Goal: Task Accomplishment & Management: Manage account settings

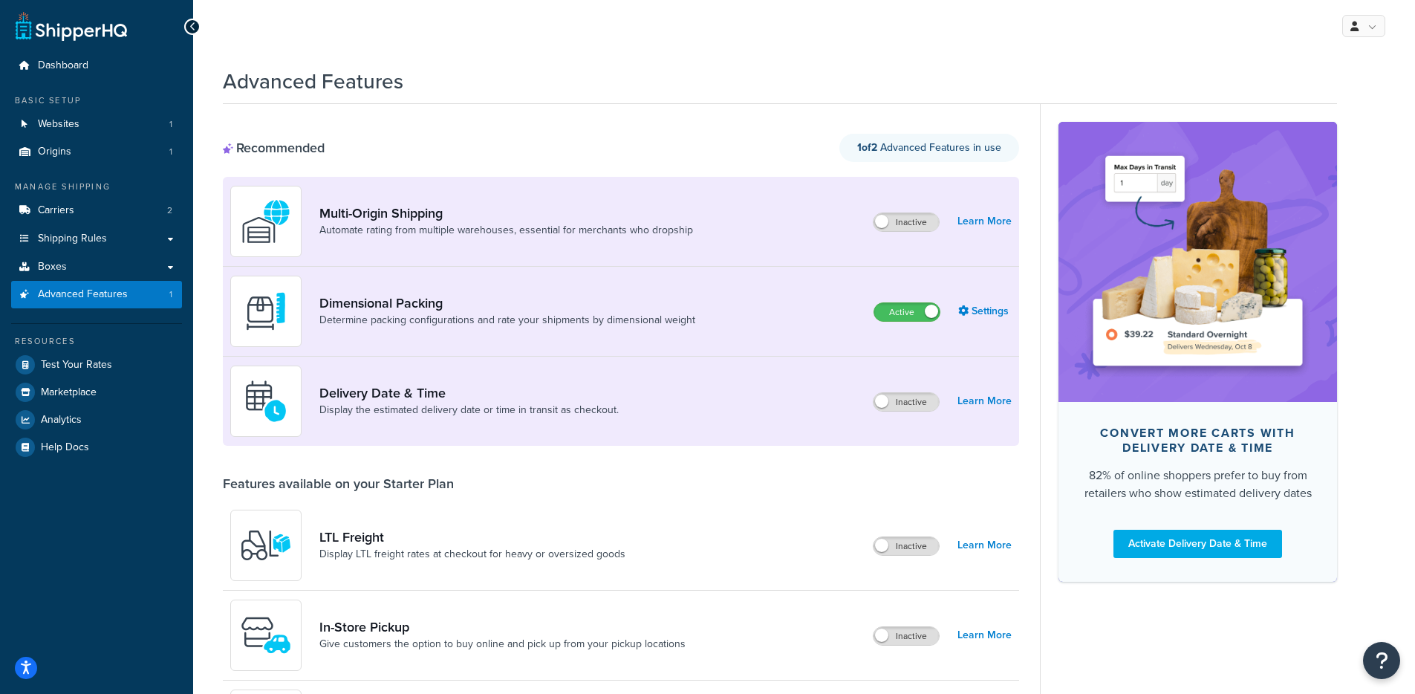
click at [557, 138] on div "Recommended 1 of 2 Advanced Features in use" at bounding box center [621, 148] width 796 height 28
click at [124, 260] on link "Boxes" at bounding box center [96, 266] width 171 height 27
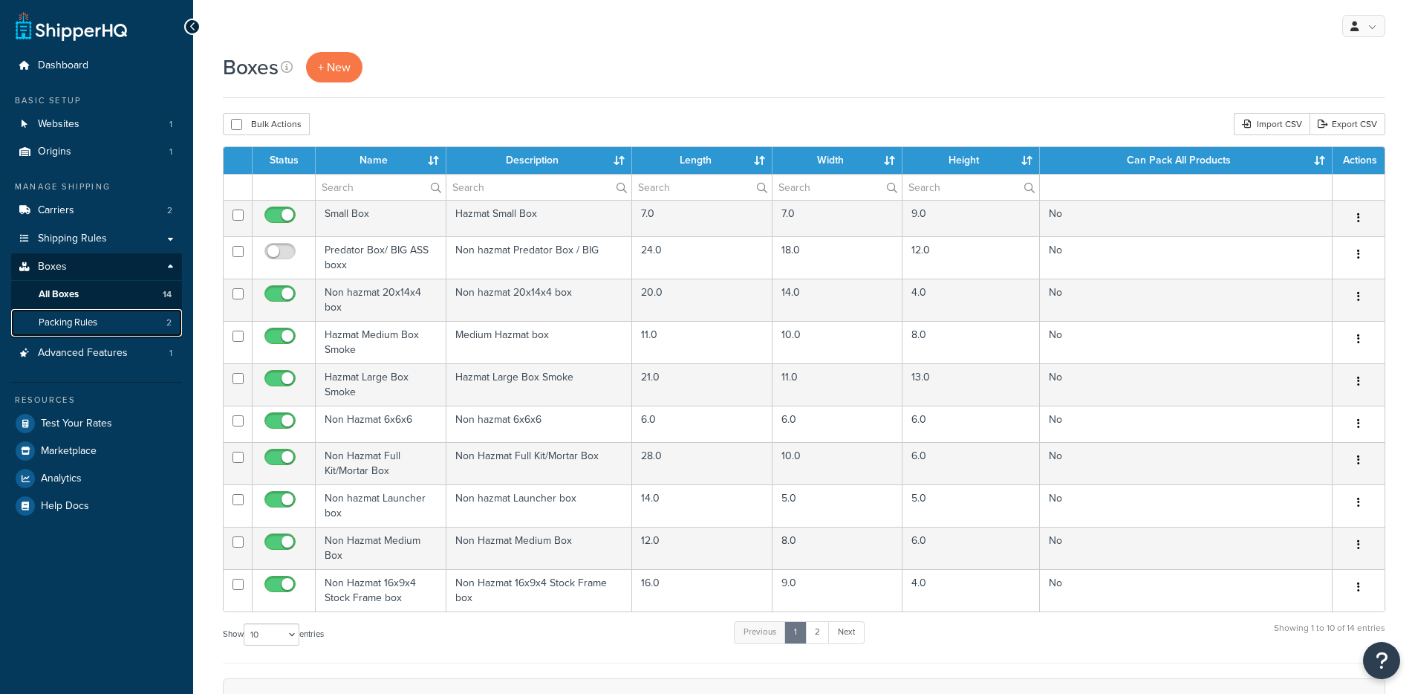
click at [136, 325] on link "Packing Rules 2" at bounding box center [96, 322] width 171 height 27
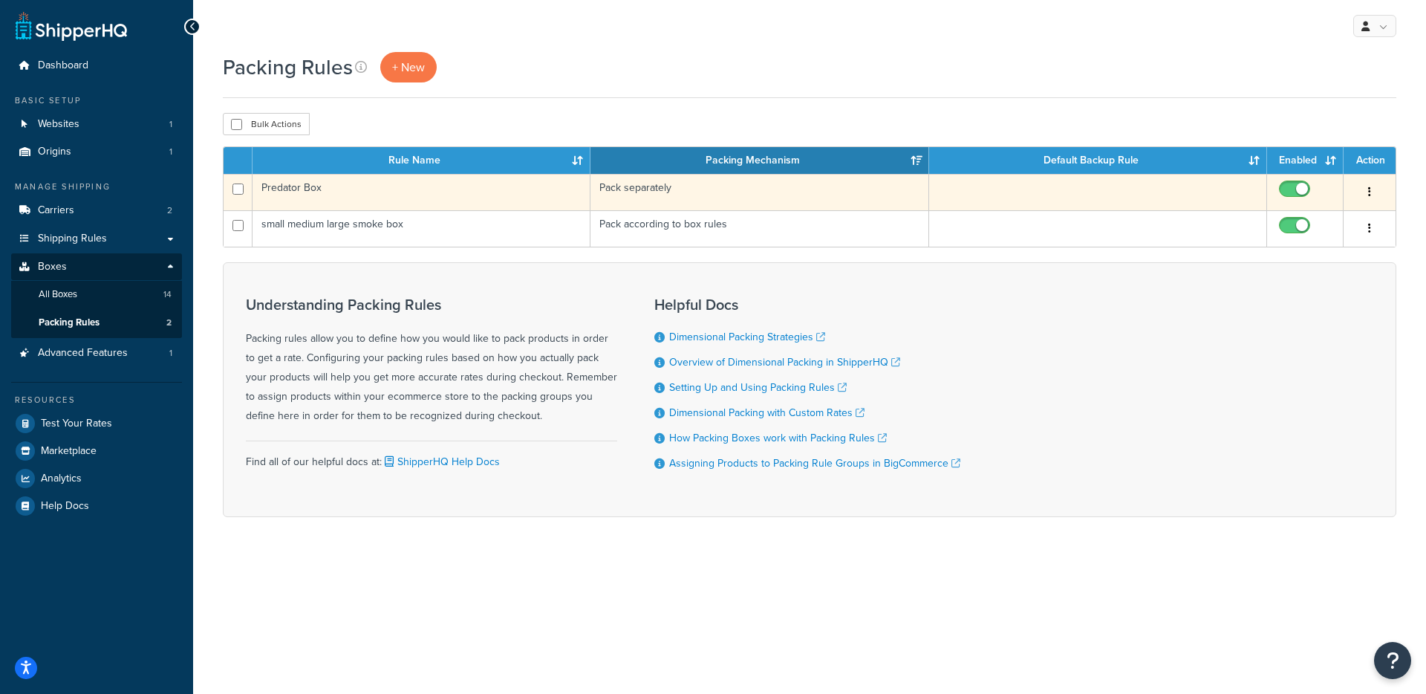
click at [630, 199] on td "Pack separately" at bounding box center [759, 192] width 338 height 36
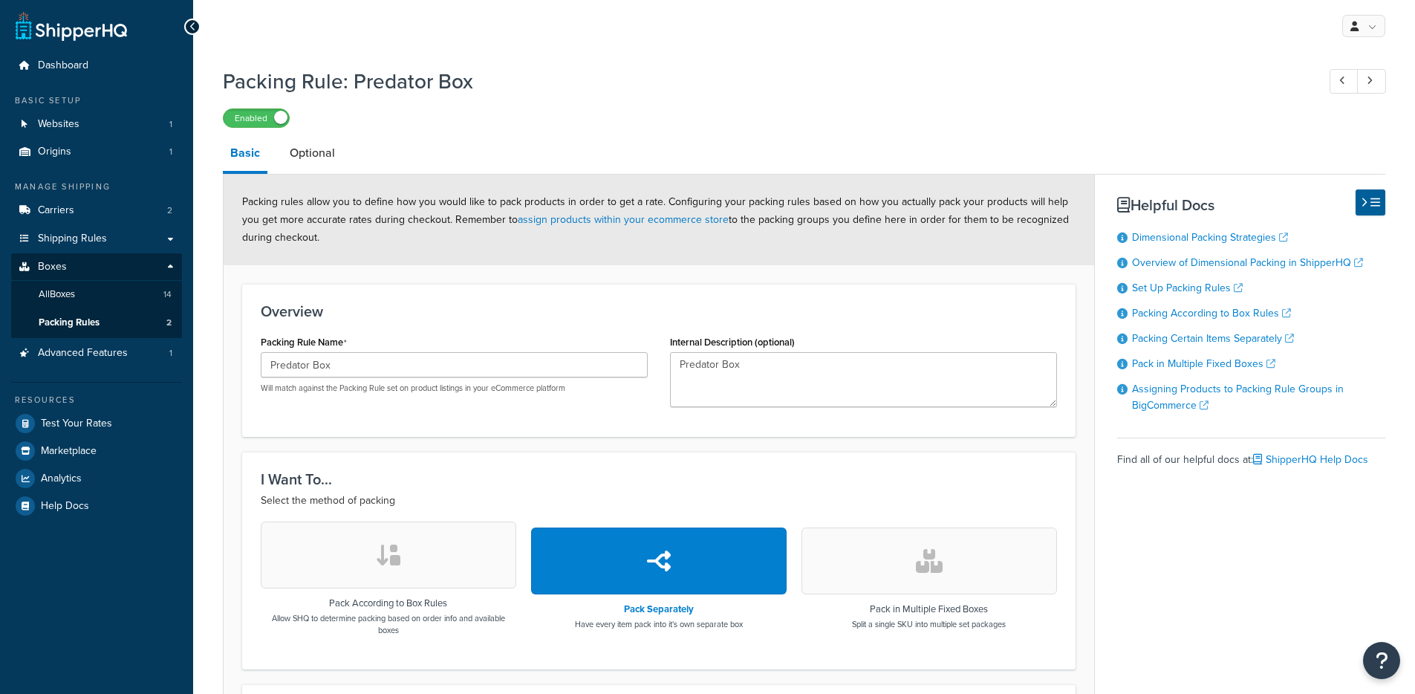
select select "130172"
click at [106, 312] on link "Packing Rules 2" at bounding box center [96, 322] width 171 height 27
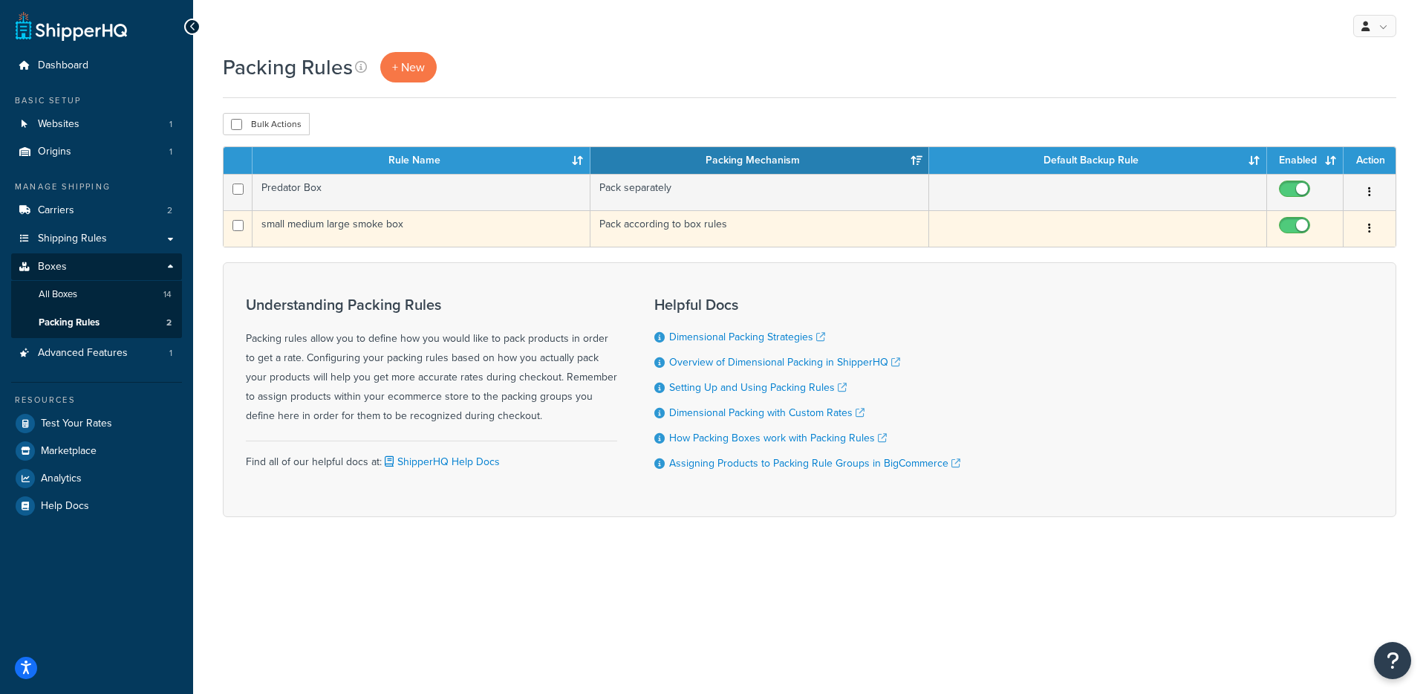
click at [613, 238] on td "Pack according to box rules" at bounding box center [759, 228] width 338 height 36
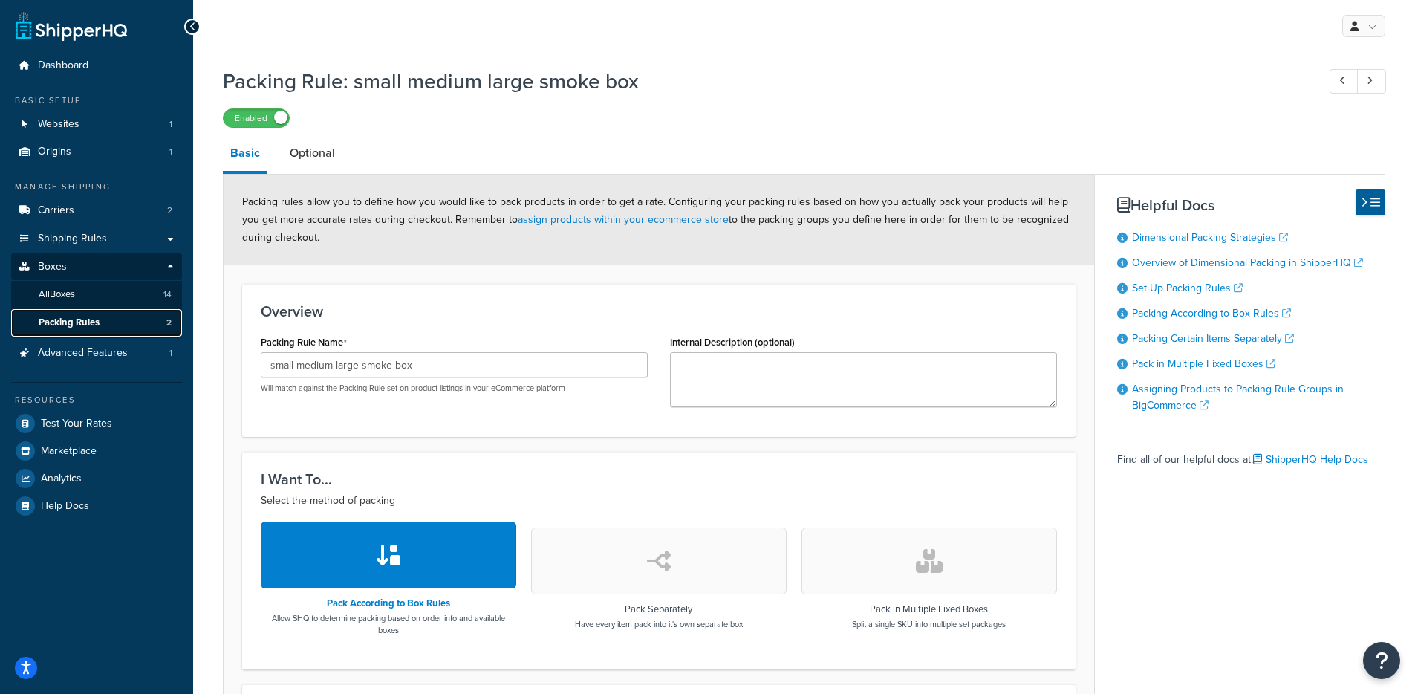
click at [88, 326] on span "Packing Rules" at bounding box center [69, 322] width 61 height 13
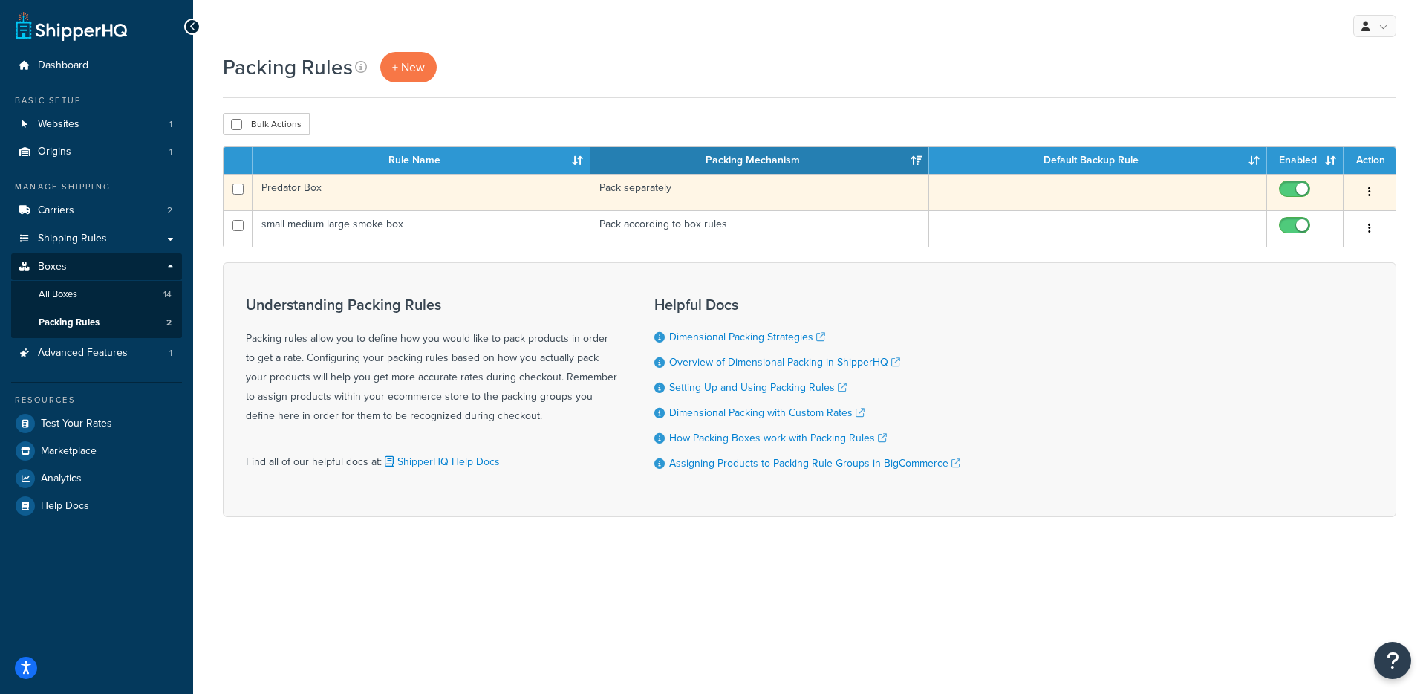
click at [567, 198] on td "Predator Box" at bounding box center [422, 192] width 338 height 36
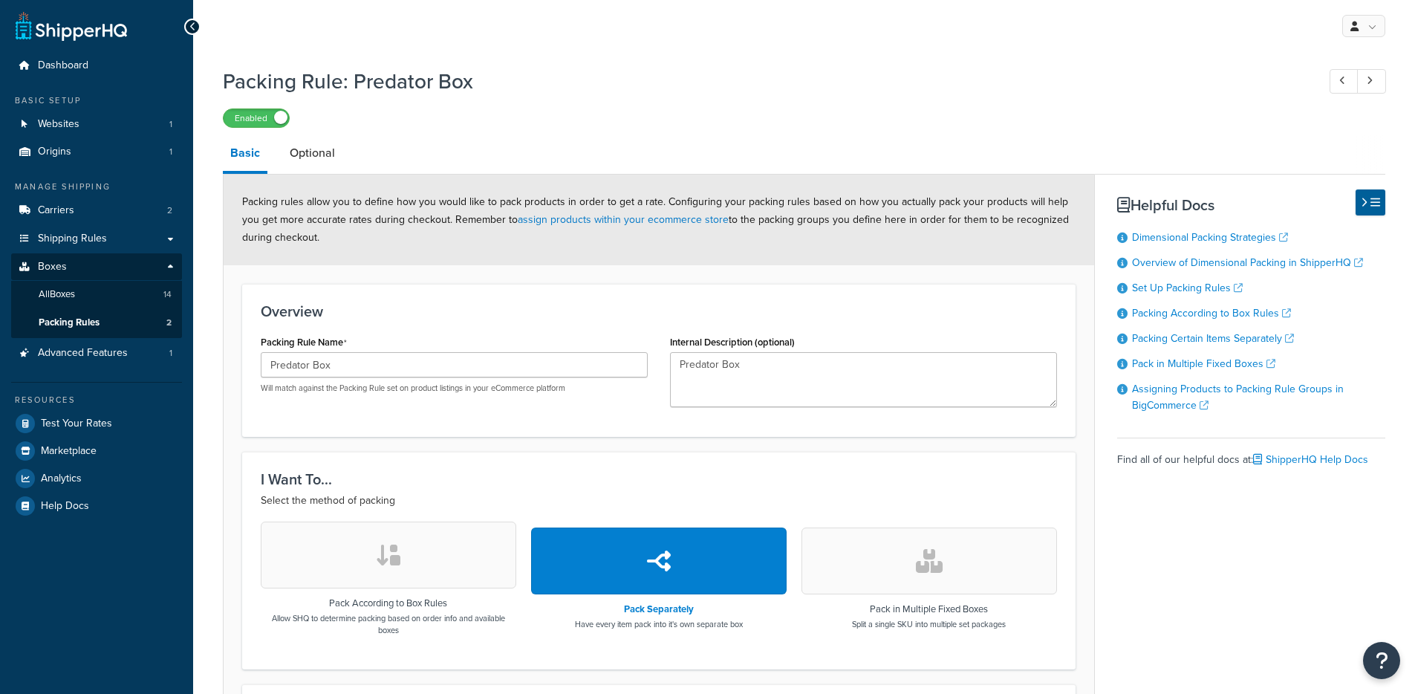
select select "130172"
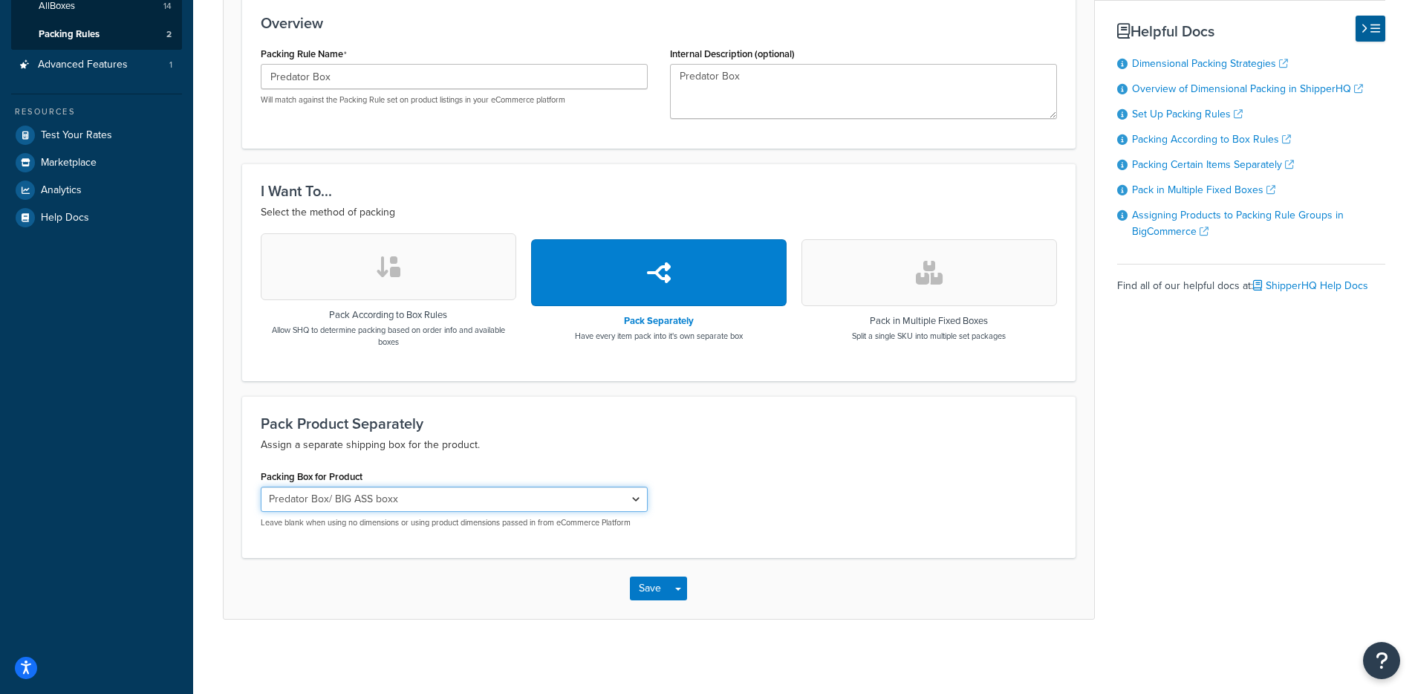
click at [513, 509] on select "Small Box Predator Box/ BIG ASS boxx Non hazmat 20x14x4 box Hazmat Medium Box S…" at bounding box center [454, 498] width 387 height 25
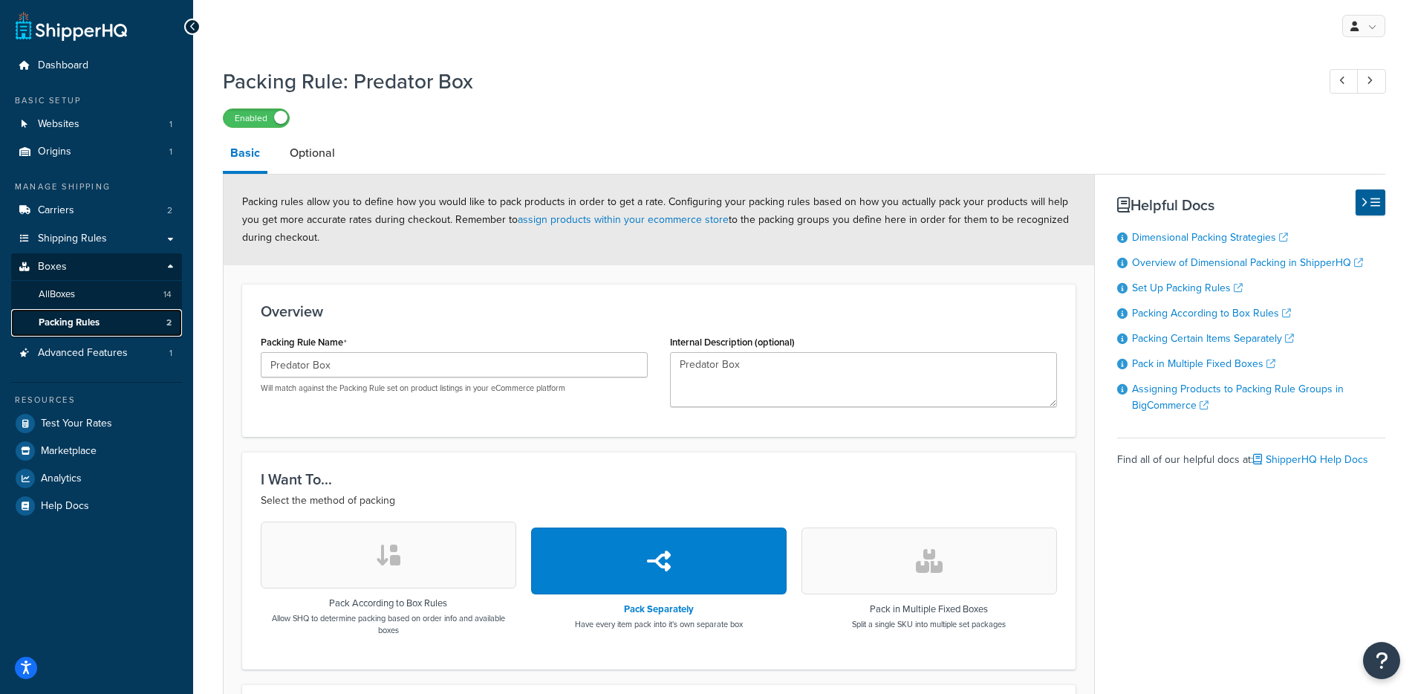
click at [123, 333] on link "Packing Rules 2" at bounding box center [96, 322] width 171 height 27
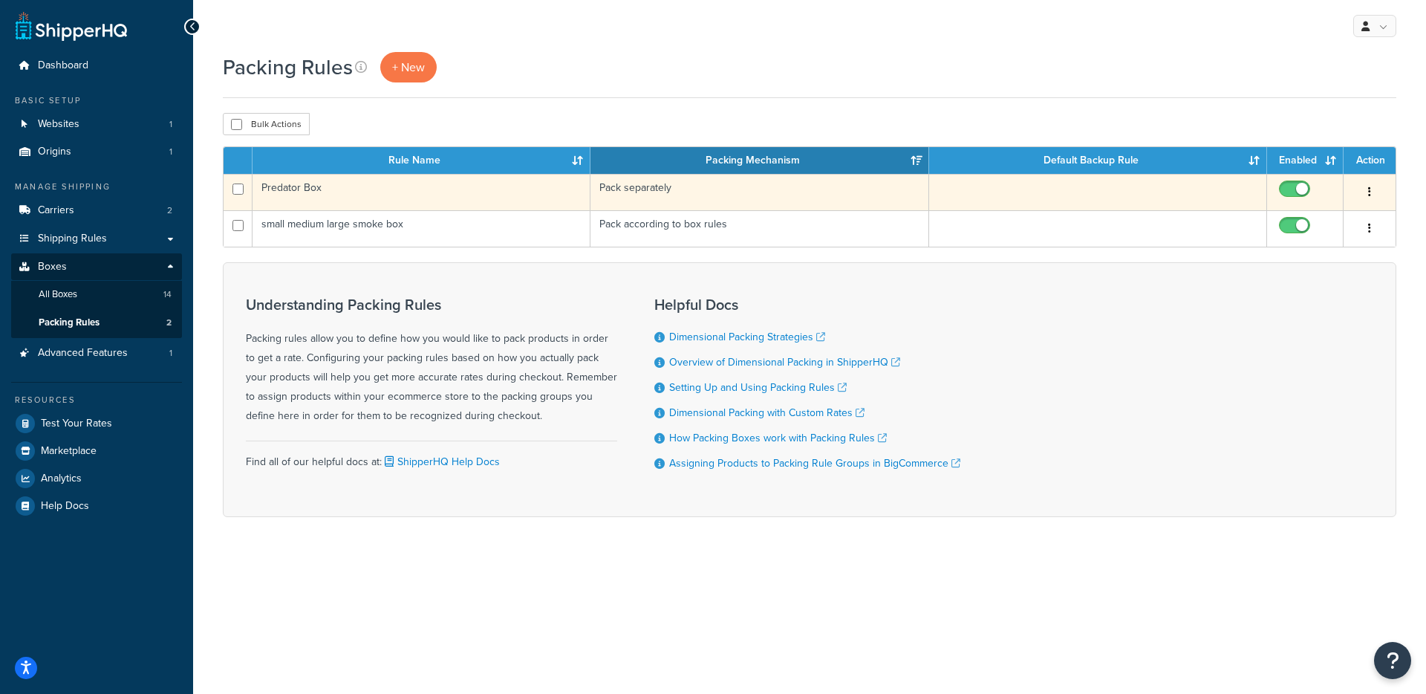
click at [645, 200] on td "Pack separately" at bounding box center [759, 192] width 338 height 36
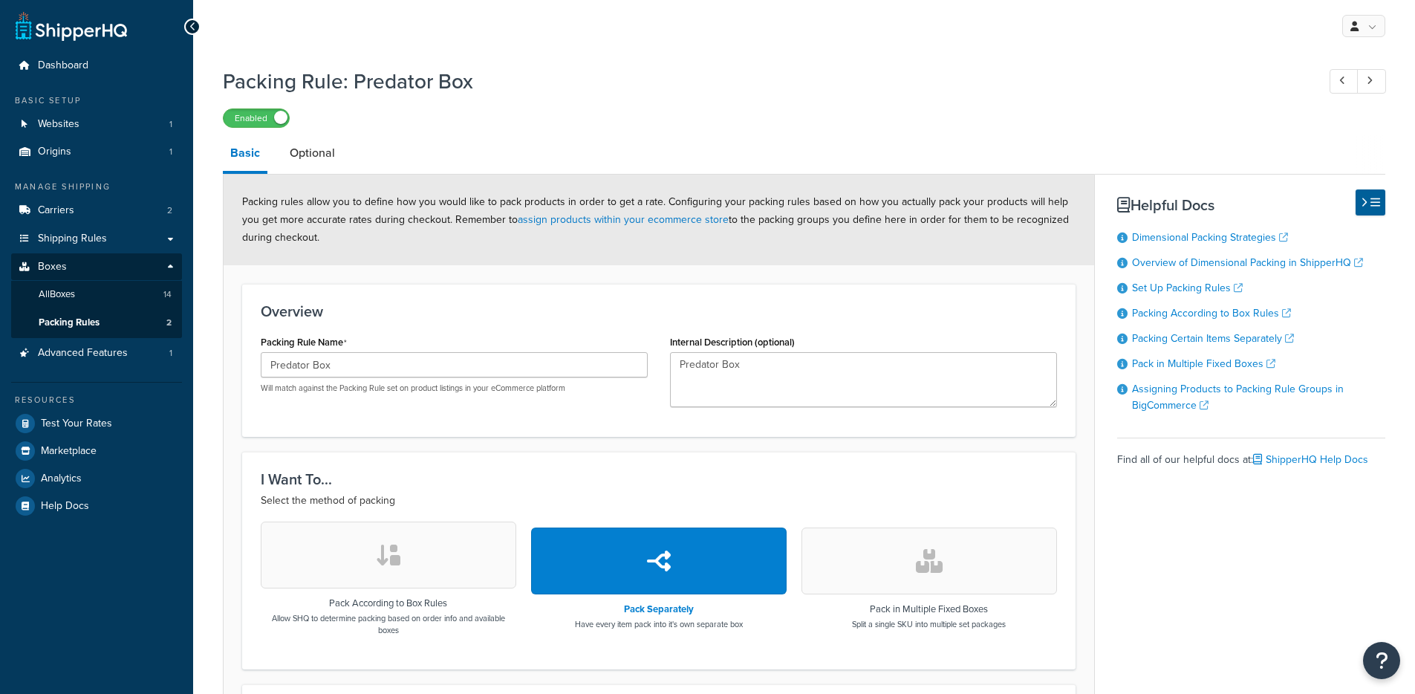
select select "130172"
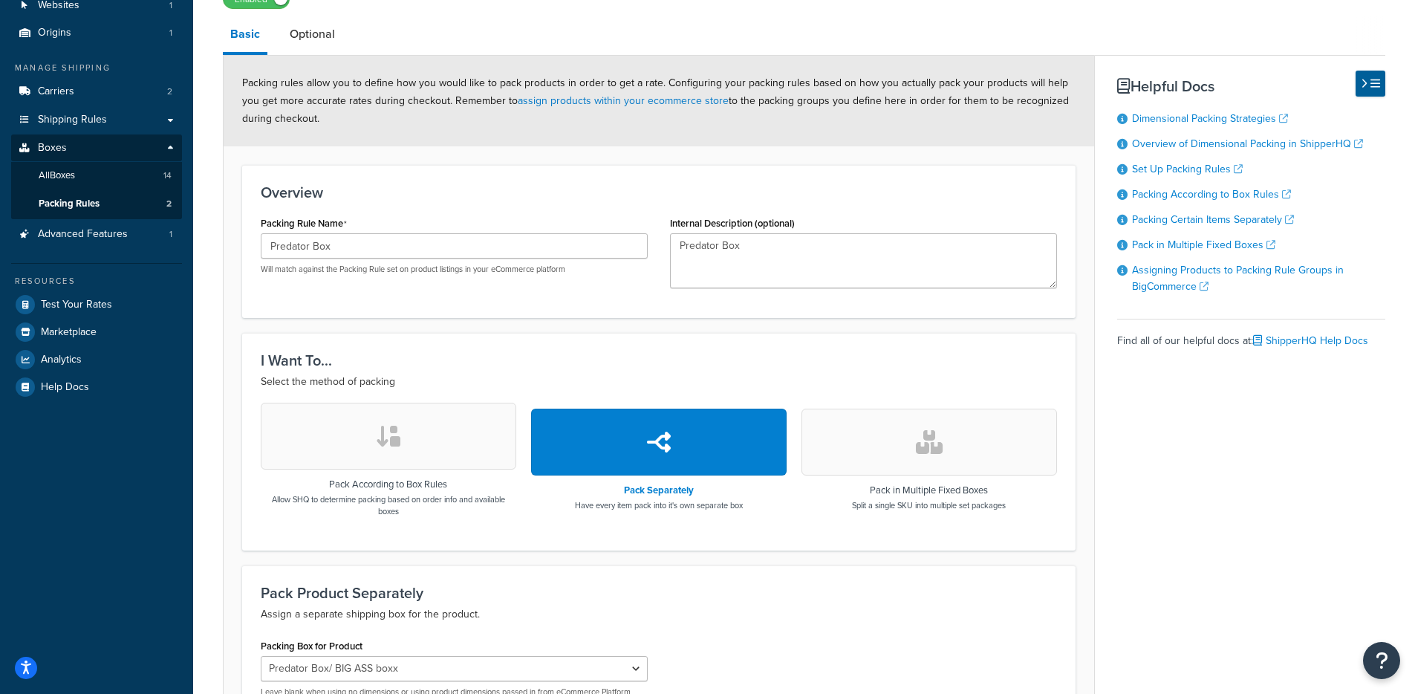
scroll to position [290, 0]
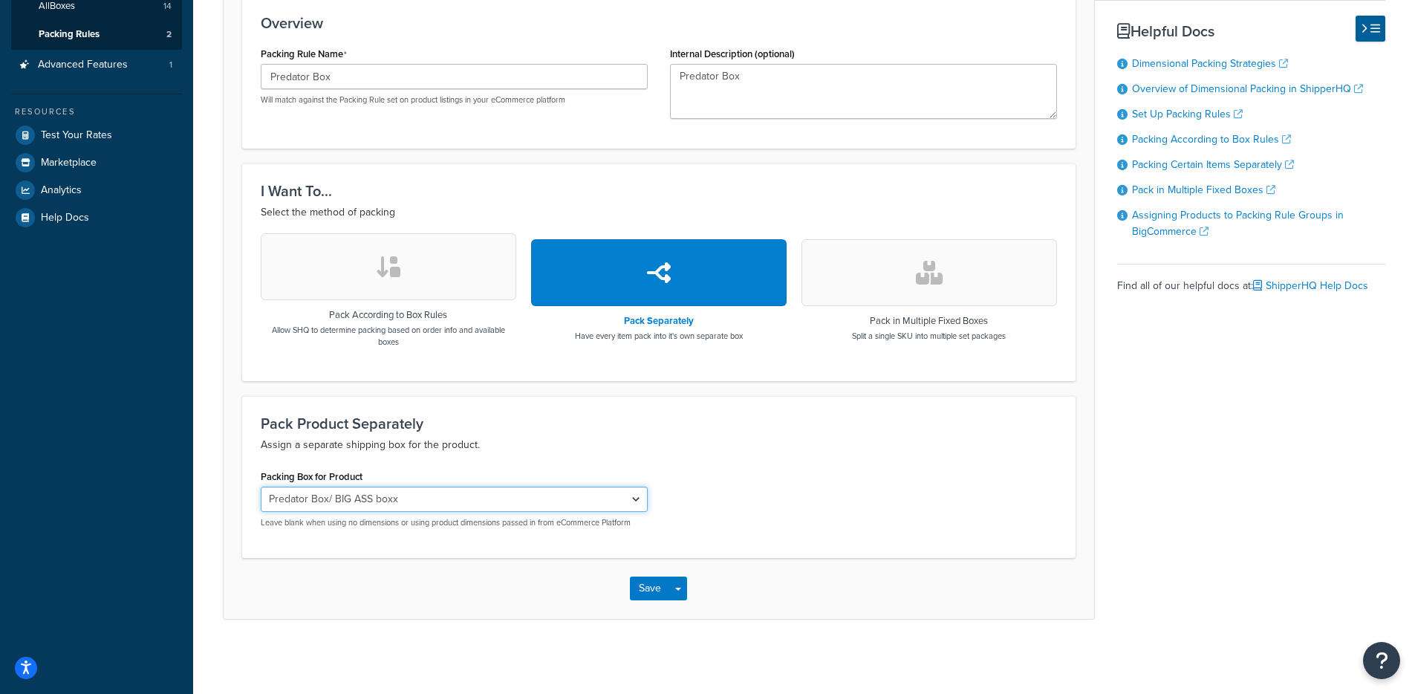
click at [508, 507] on select "Small Box Predator Box/ BIG ASS boxx Non hazmat 20x14x4 box Hazmat Medium Box S…" at bounding box center [454, 498] width 387 height 25
click at [419, 286] on button "button" at bounding box center [388, 266] width 255 height 67
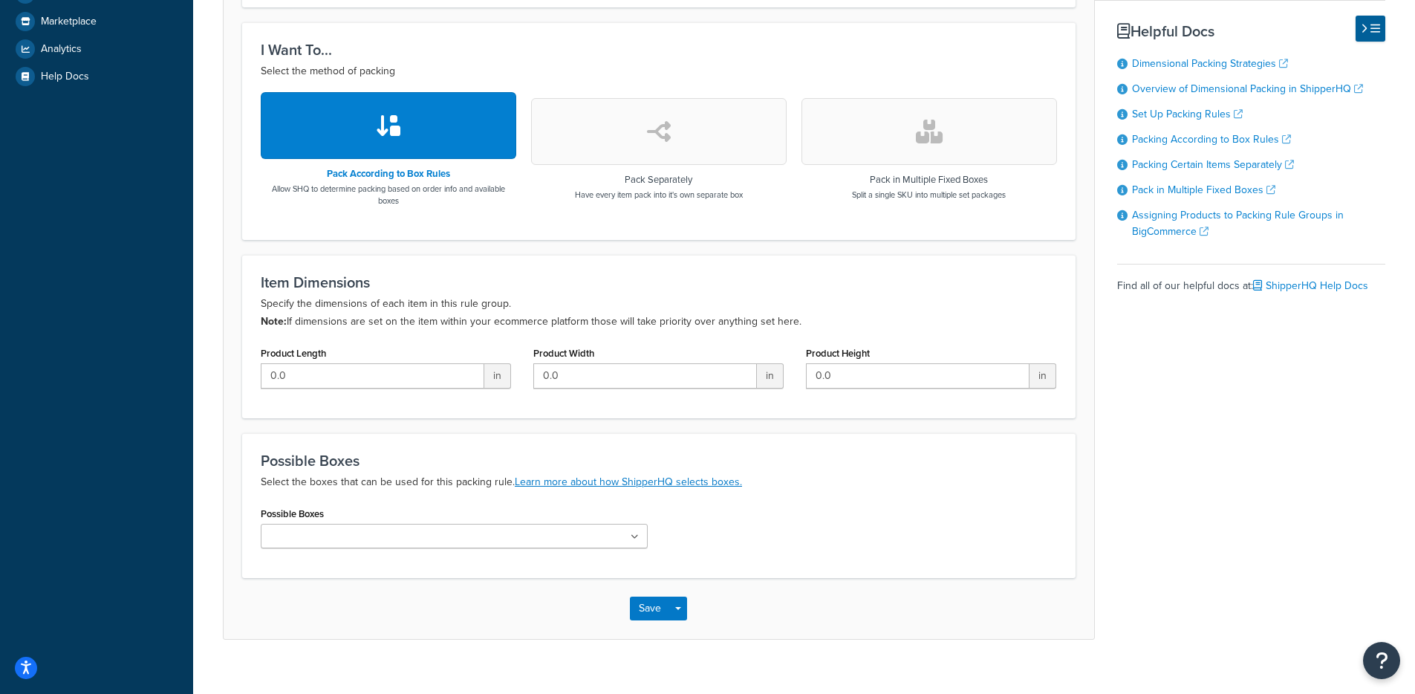
scroll to position [451, 0]
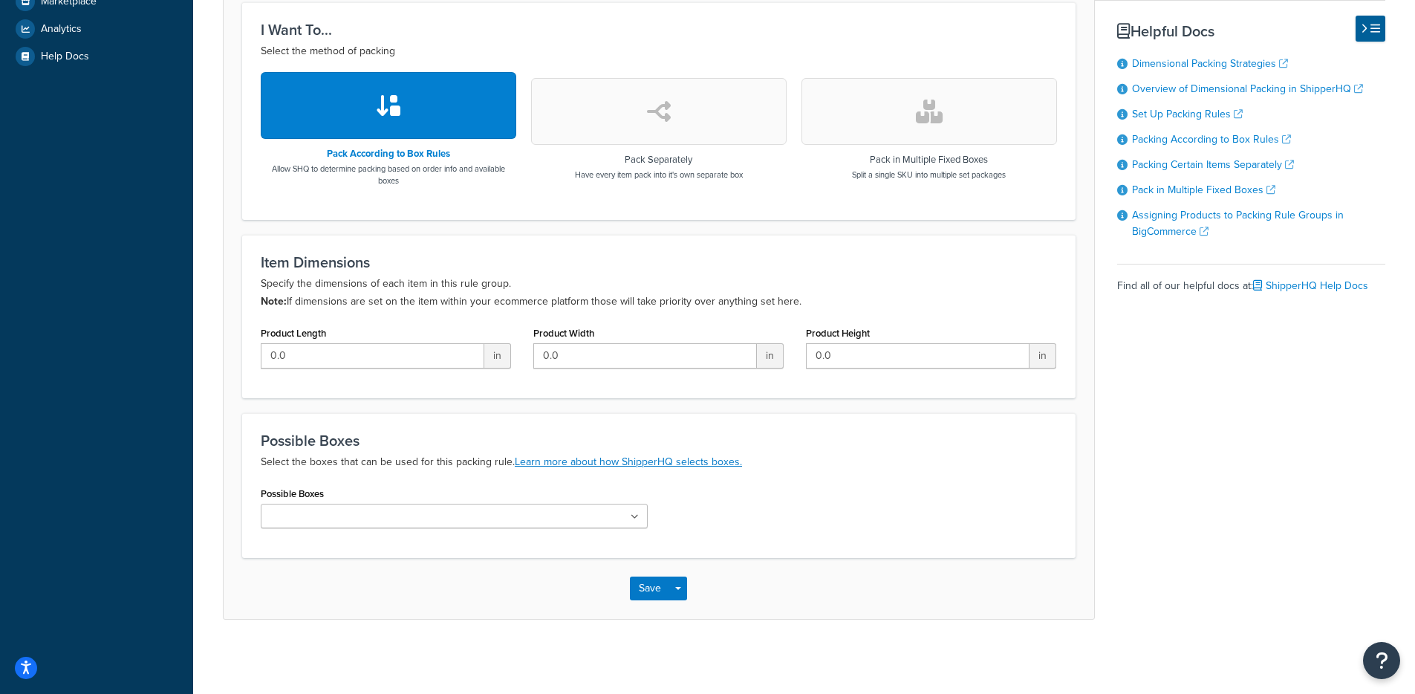
click at [602, 506] on ul at bounding box center [454, 516] width 387 height 25
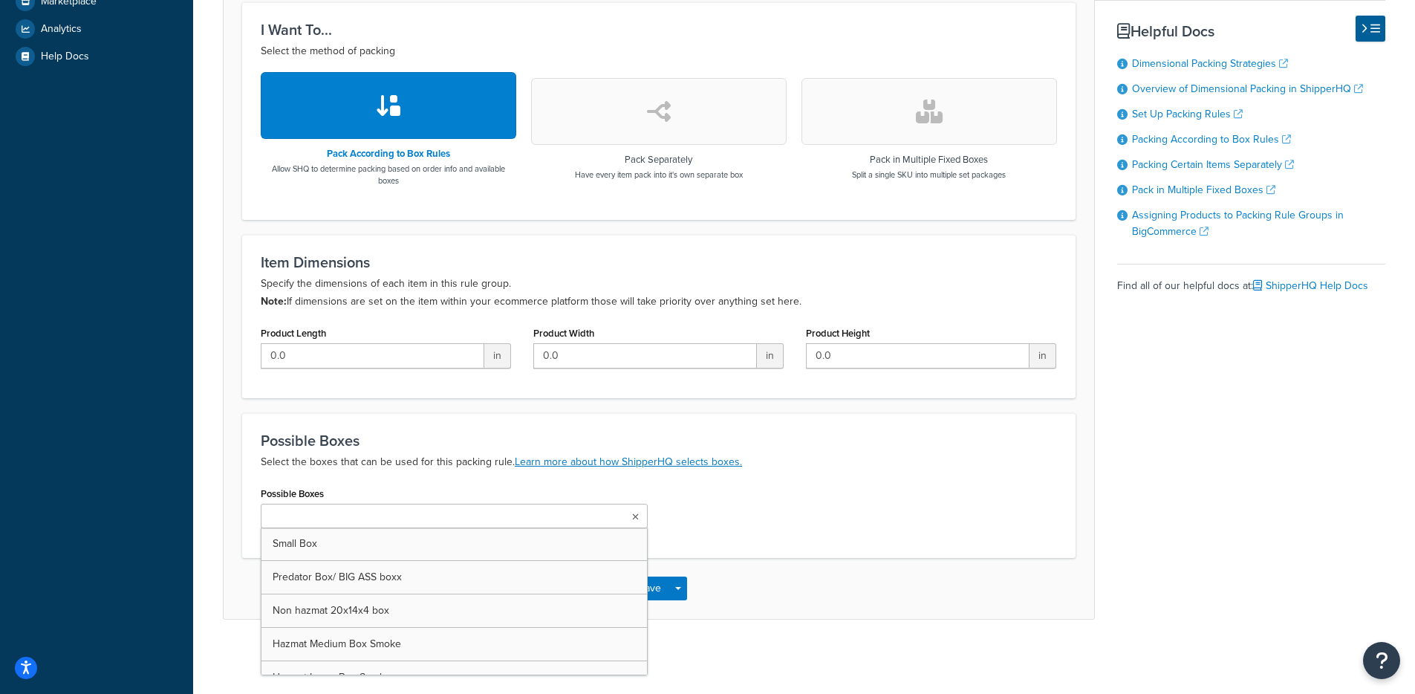
click at [792, 510] on div "Possible Boxes Small Box Predator Box/ BIG ASS boxx Non hazmat 20x14x4 box Hazm…" at bounding box center [659, 511] width 818 height 56
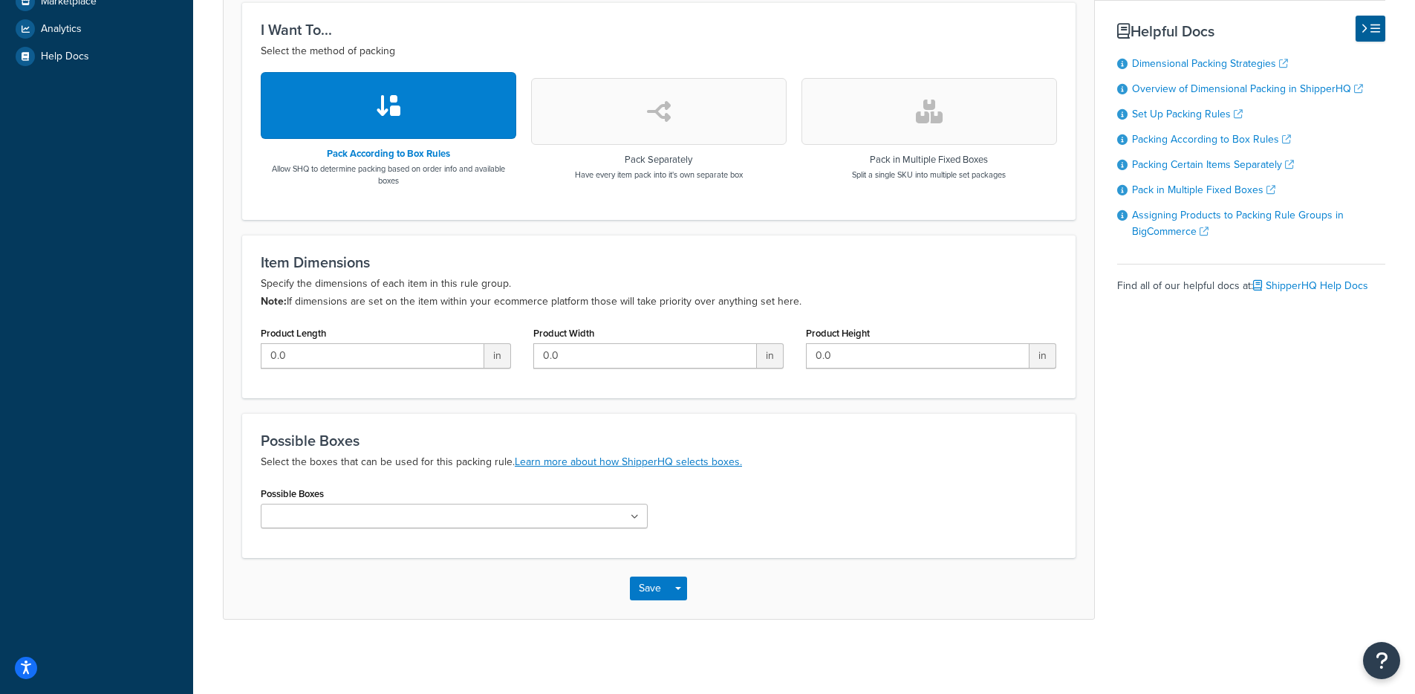
click at [573, 522] on ul at bounding box center [454, 516] width 387 height 25
click at [942, 524] on div "Possible Boxes Small Box Predator Box/ BIG ASS boxx Non hazmat 20x14x4 box Hazm…" at bounding box center [659, 511] width 818 height 56
click at [613, 544] on div "Possible Boxes Select the boxes that can be used for this packing rule. Learn m…" at bounding box center [658, 485] width 833 height 145
click at [600, 526] on ul at bounding box center [454, 516] width 387 height 25
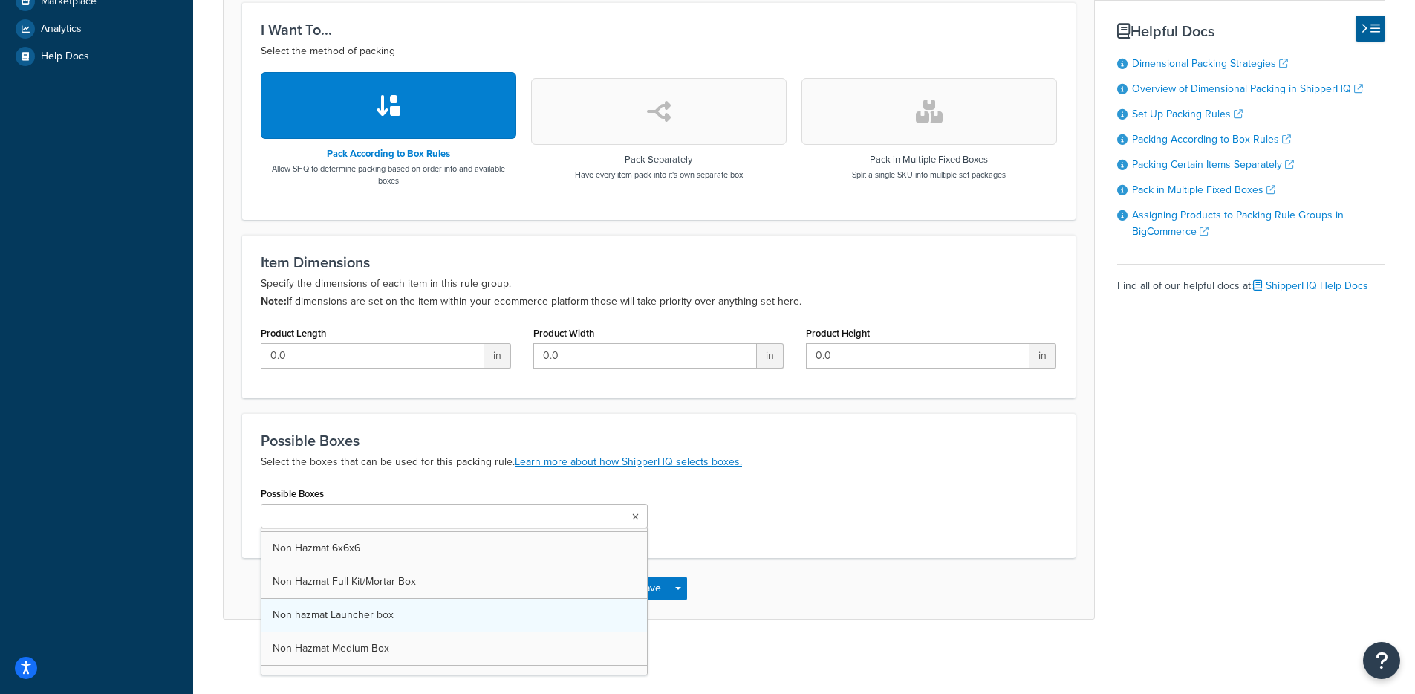
scroll to position [214, 0]
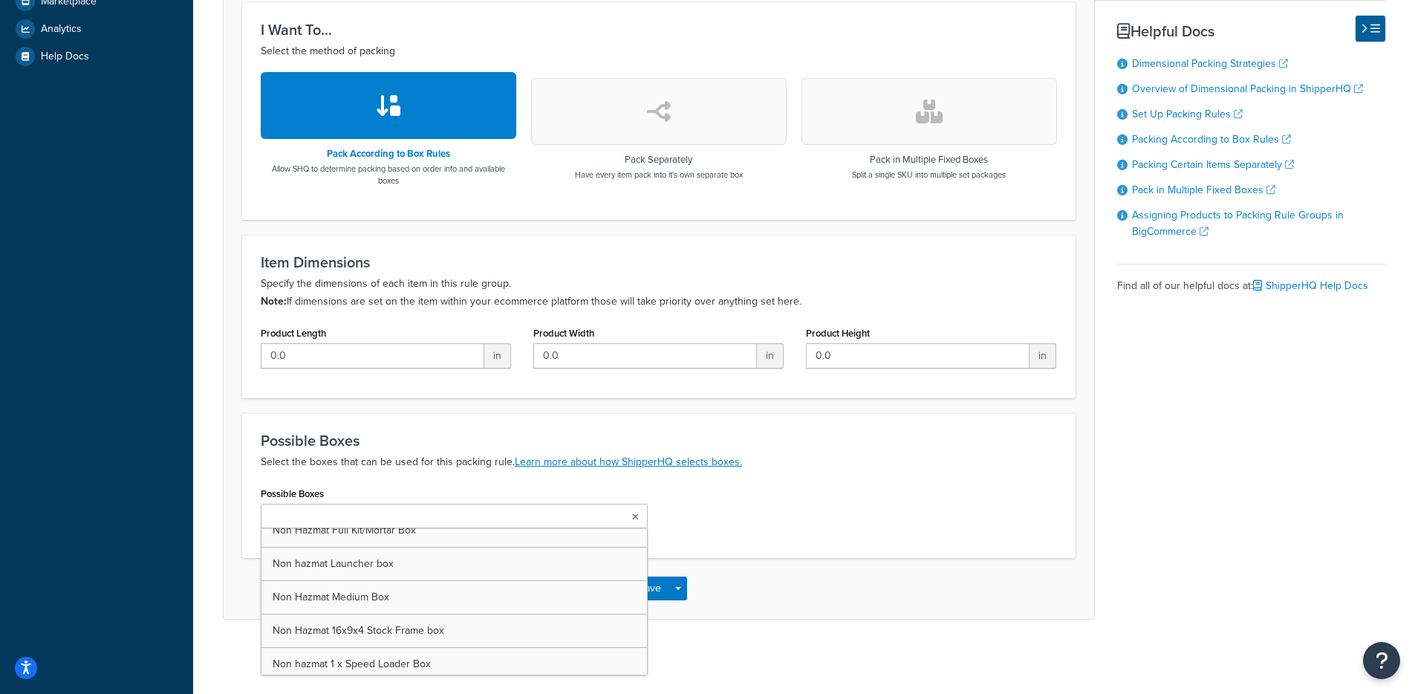
click at [878, 514] on div "Possible Boxes Small Box Predator Box/ BIG ASS boxx Non hazmat 20x14x4 box Hazm…" at bounding box center [659, 511] width 818 height 56
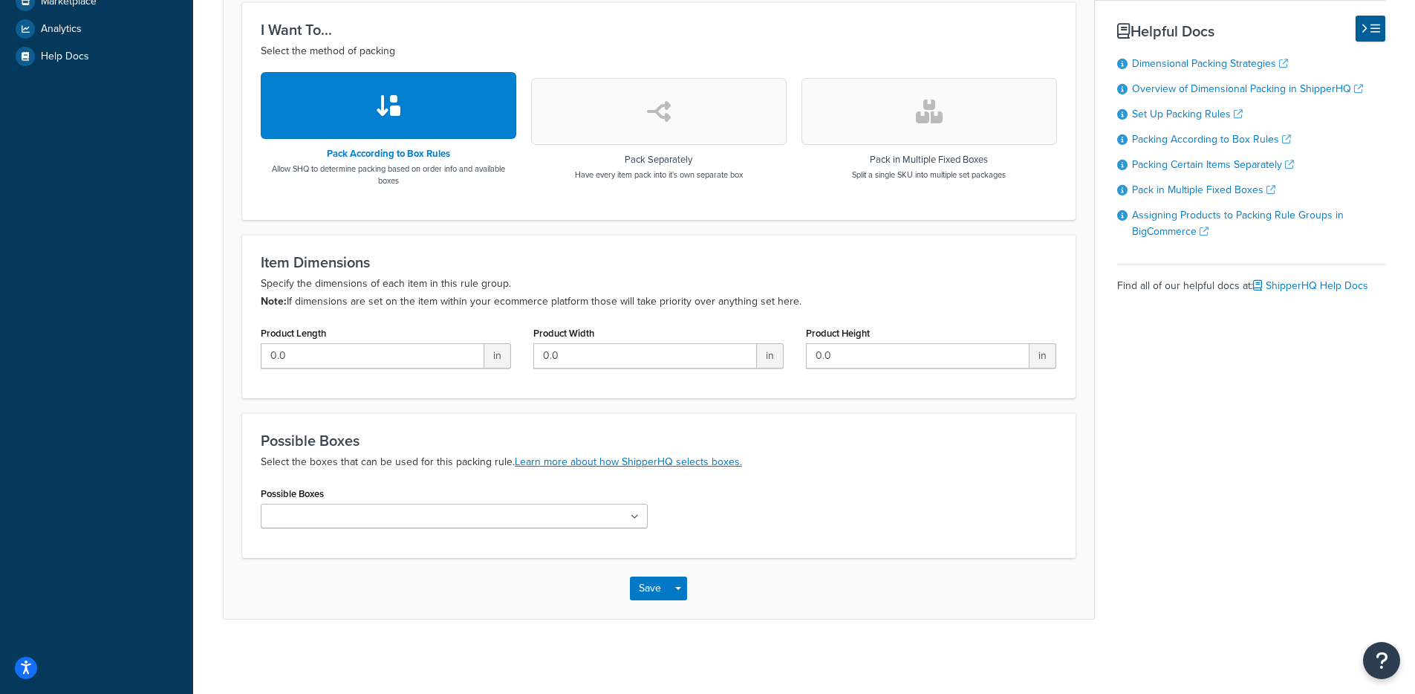
click at [584, 512] on ul at bounding box center [454, 516] width 387 height 25
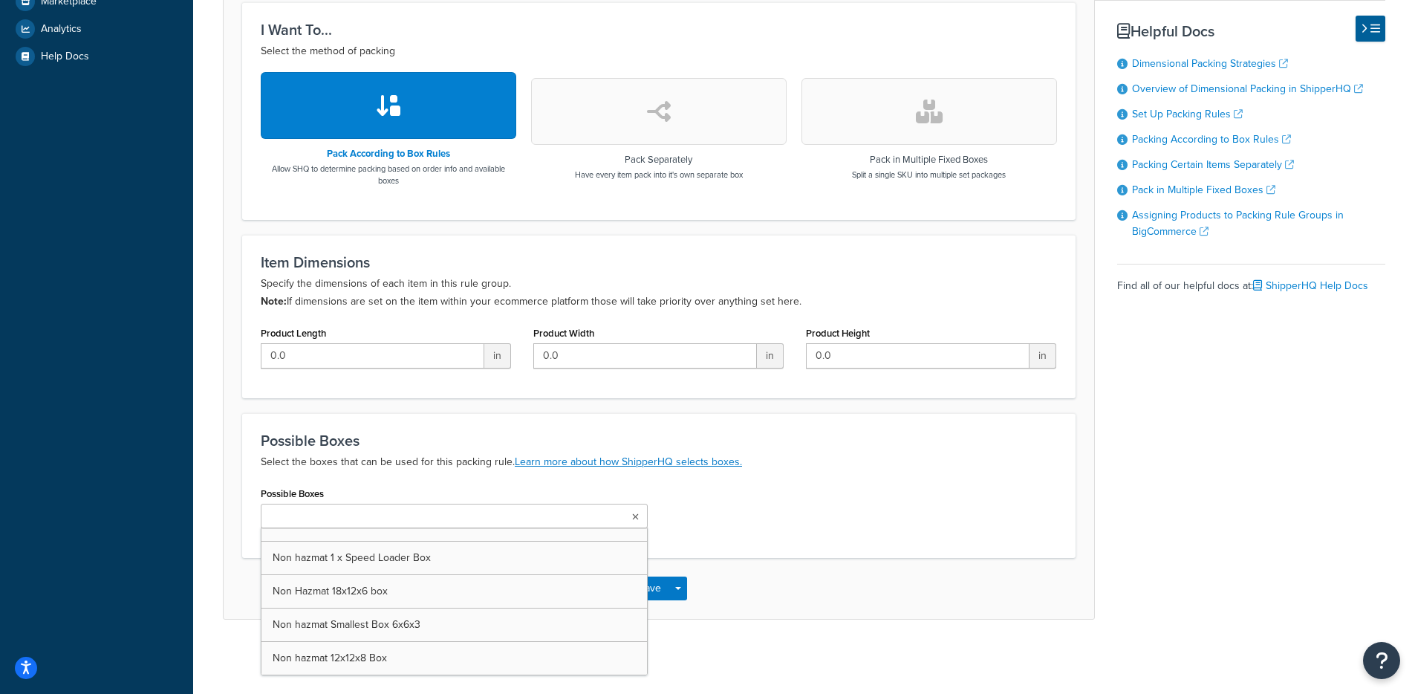
scroll to position [317, 0]
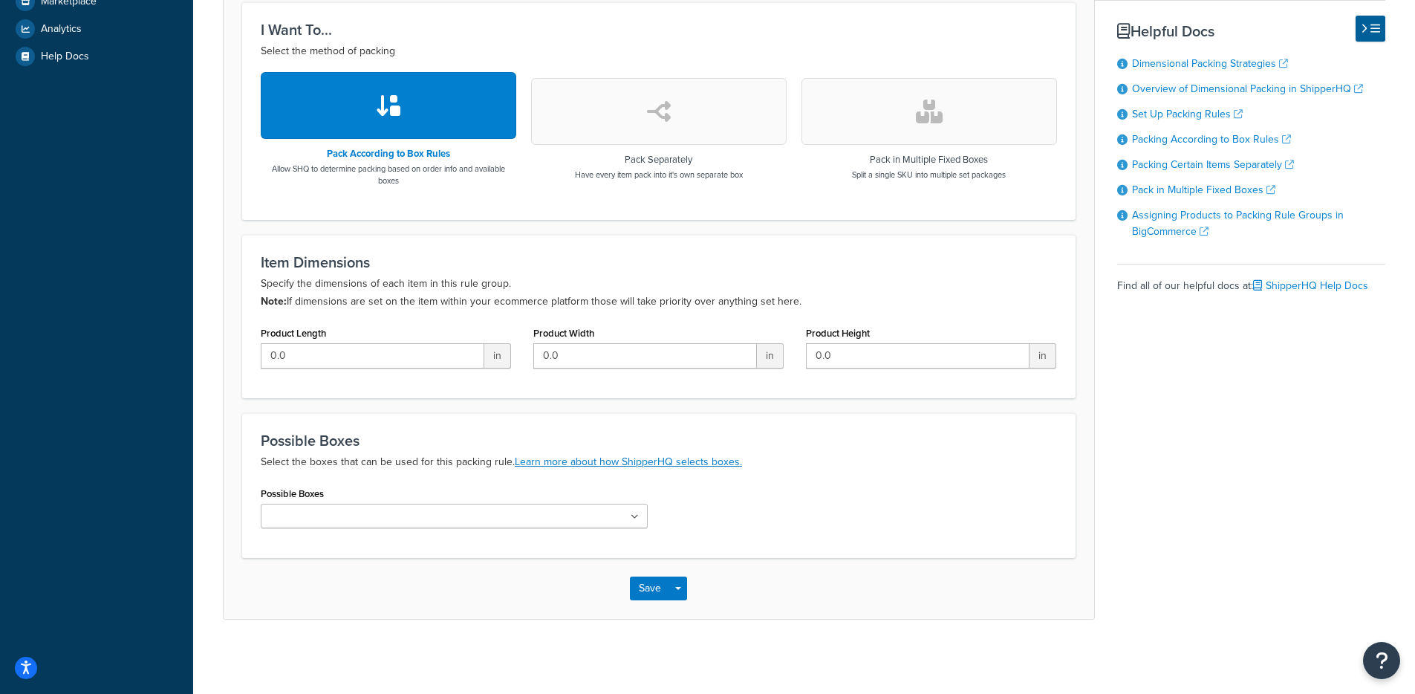
click at [838, 523] on div "Possible Boxes Small Box Predator Box/ BIG ASS boxx Non hazmat 20x14x4 box Hazm…" at bounding box center [659, 511] width 818 height 56
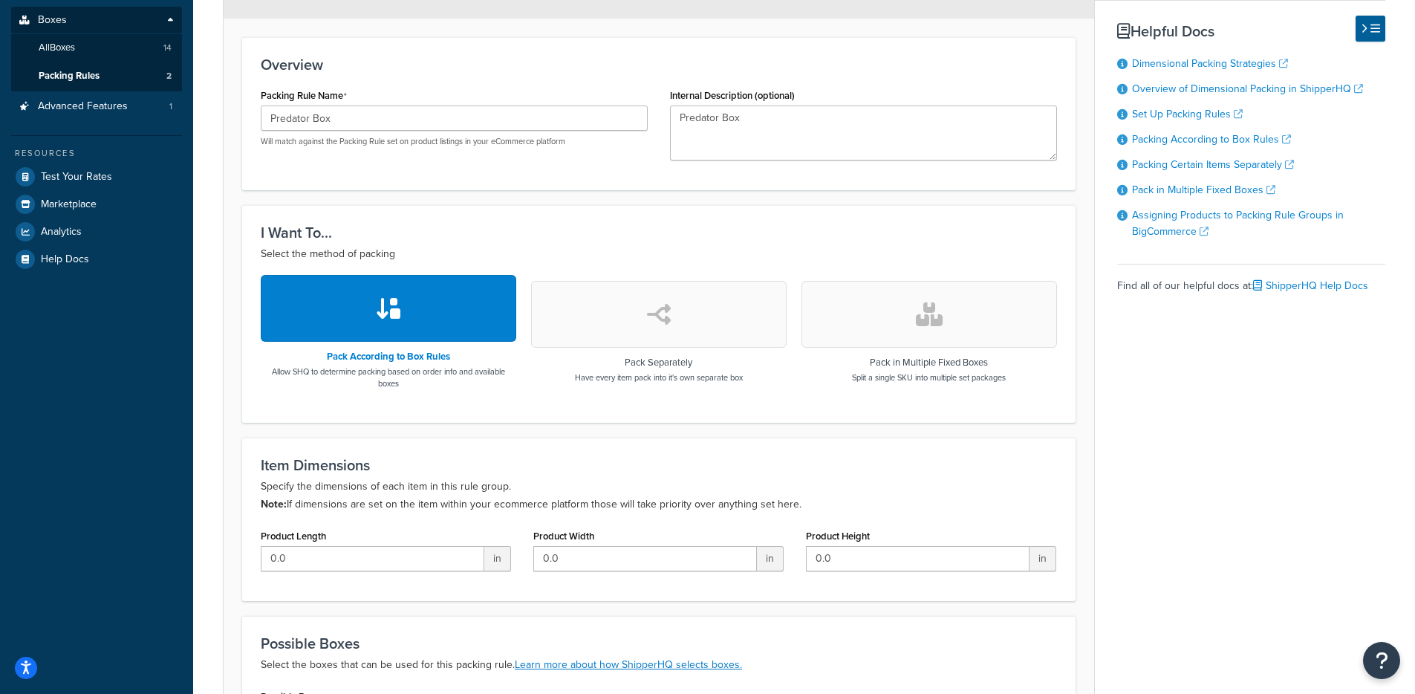
scroll to position [0, 0]
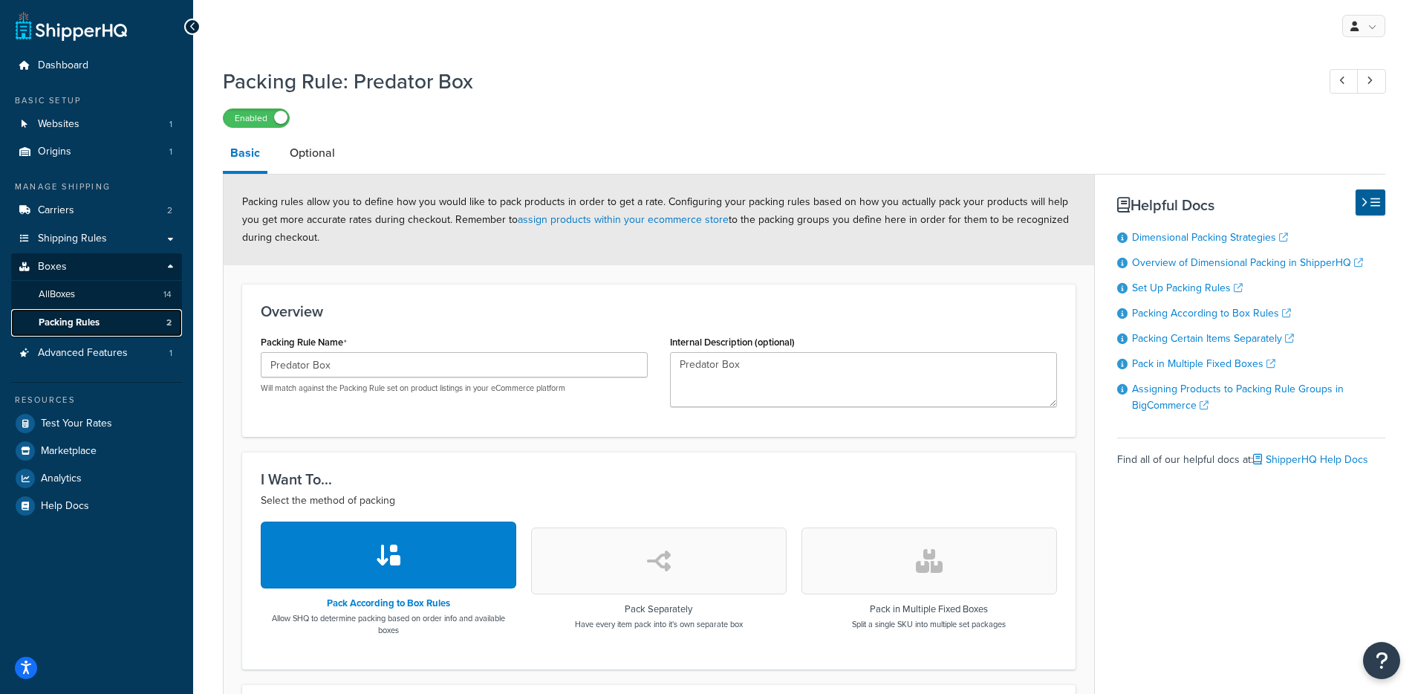
click at [126, 315] on link "Packing Rules 2" at bounding box center [96, 322] width 171 height 27
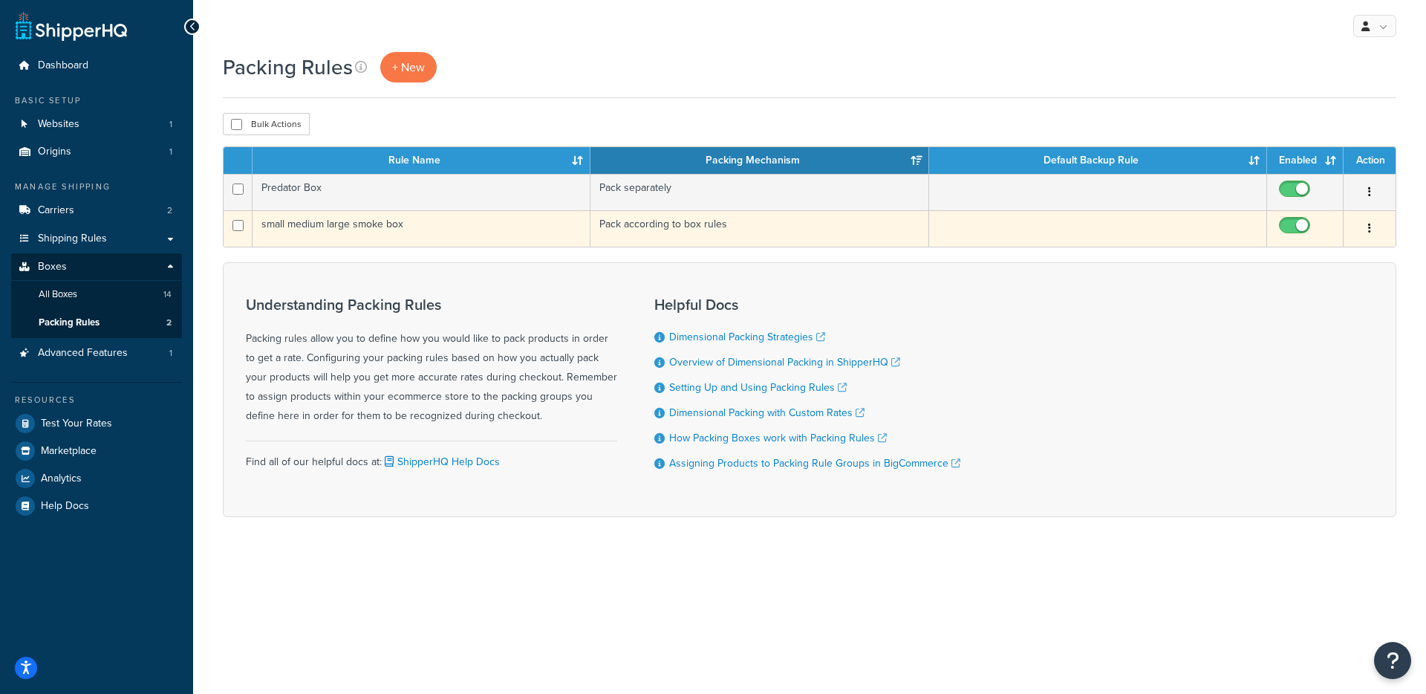
click at [694, 237] on td "Pack according to box rules" at bounding box center [759, 228] width 338 height 36
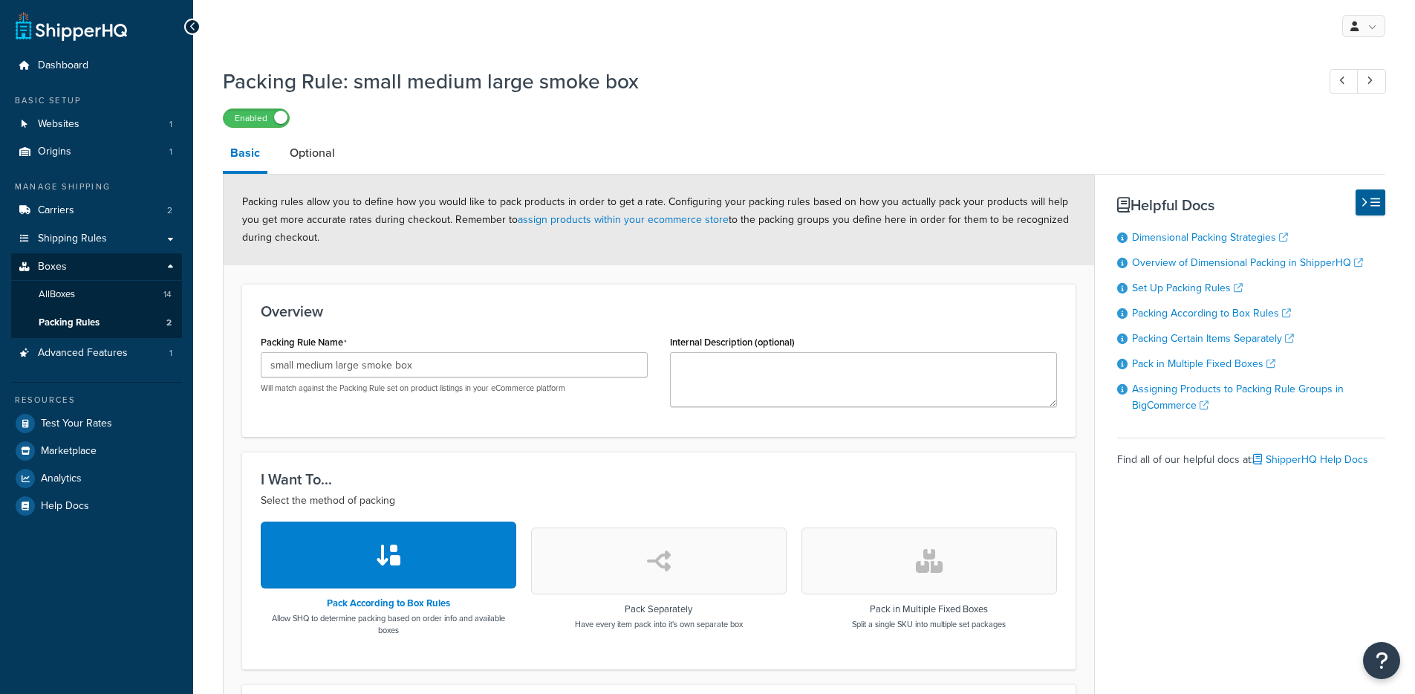
click at [346, 158] on li "Optional" at bounding box center [319, 153] width 75 height 36
click at [322, 158] on link "Optional" at bounding box center [312, 153] width 60 height 36
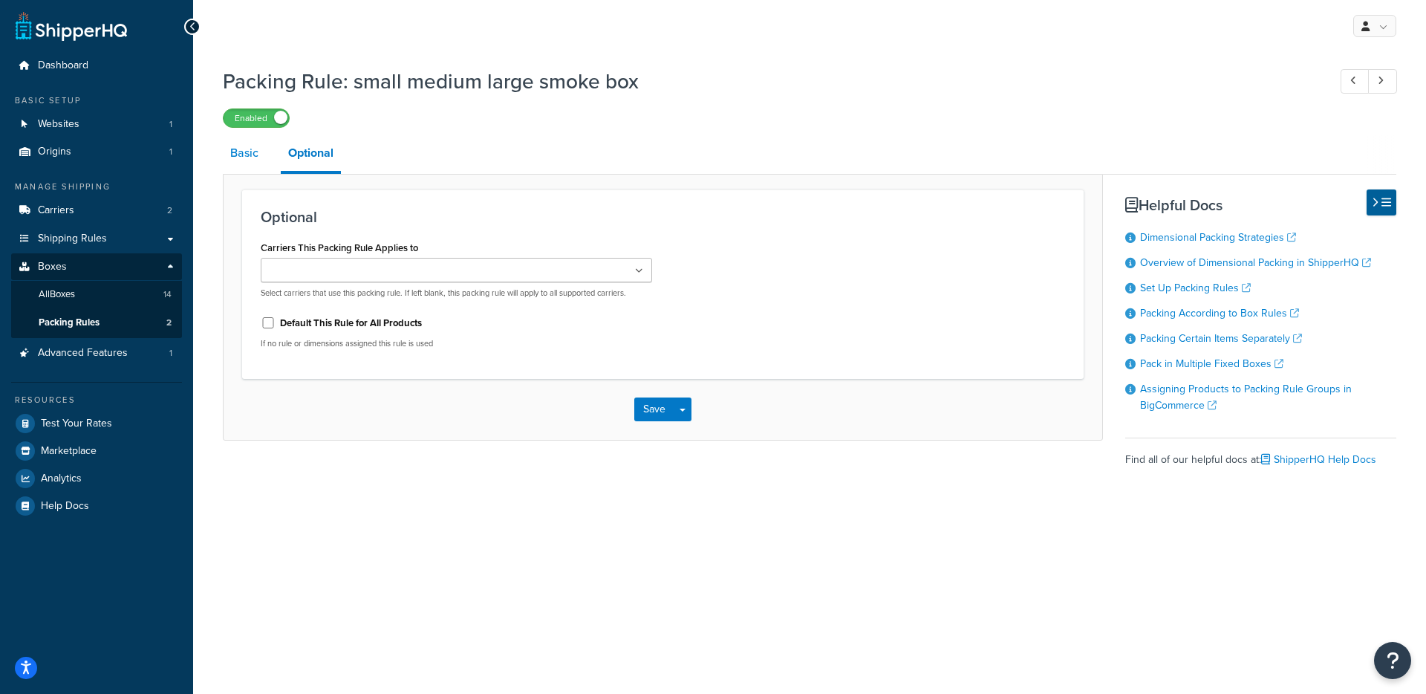
click at [250, 166] on link "Basic" at bounding box center [244, 153] width 43 height 36
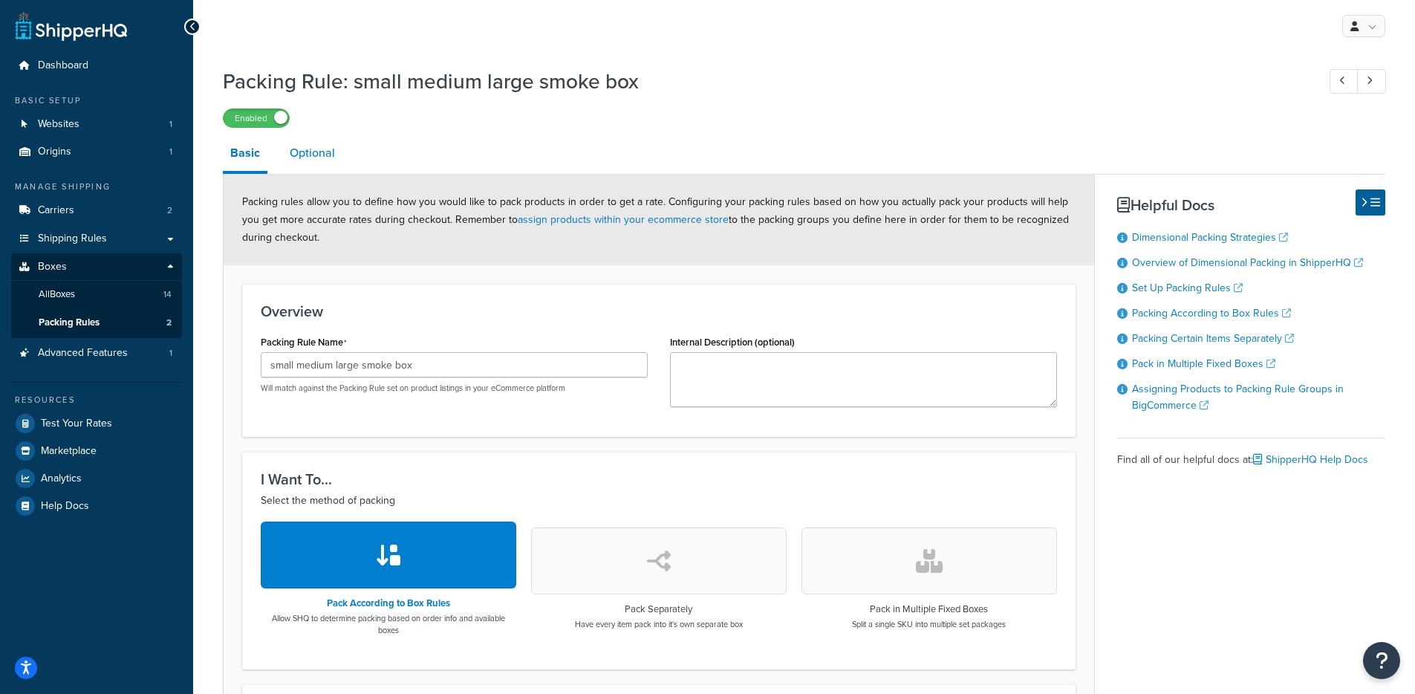
click at [310, 167] on link "Optional" at bounding box center [312, 153] width 60 height 36
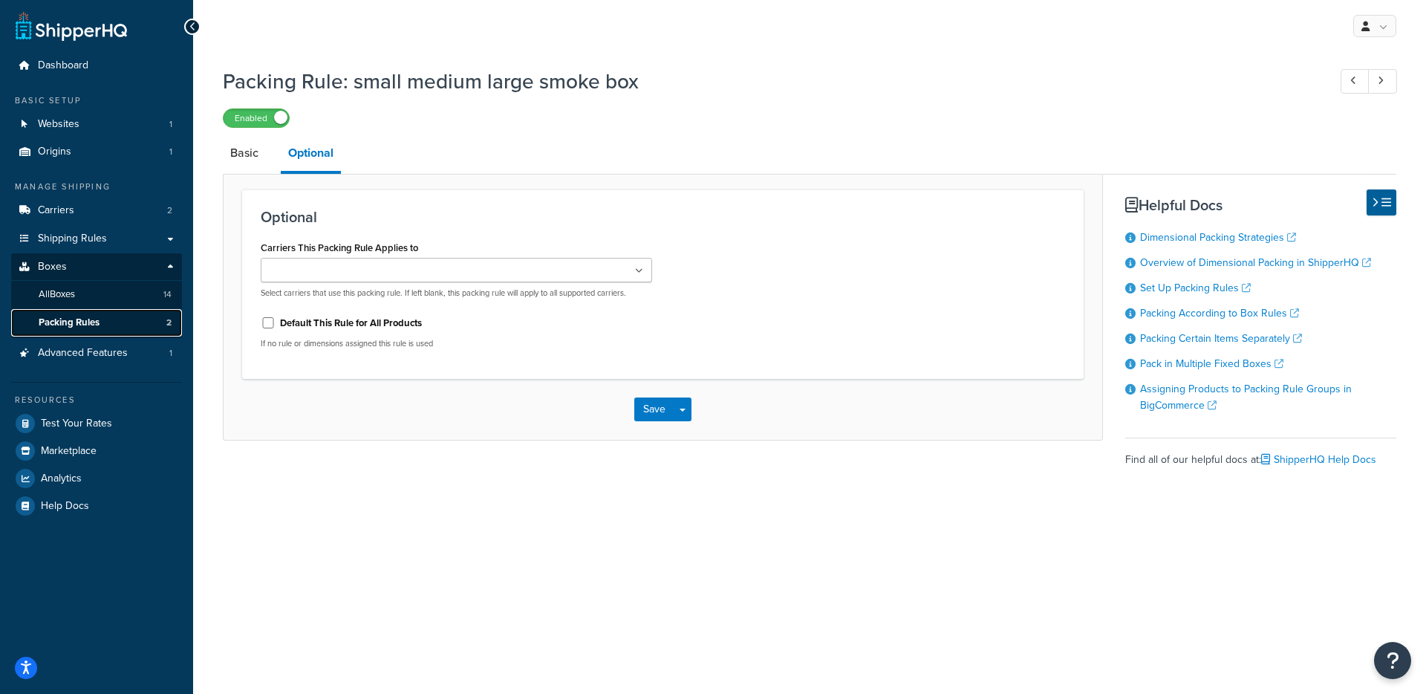
click at [102, 318] on link "Packing Rules 2" at bounding box center [96, 322] width 171 height 27
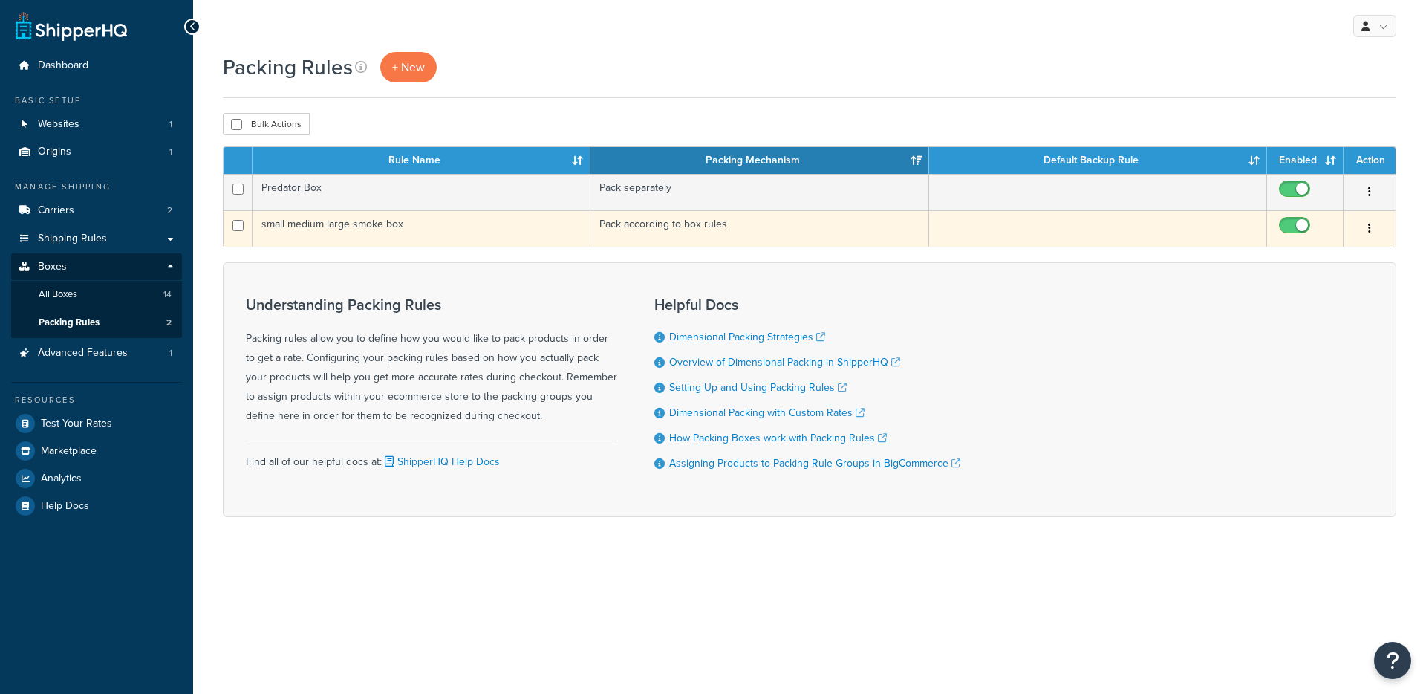
click at [423, 235] on td "small medium large smoke box" at bounding box center [422, 228] width 338 height 36
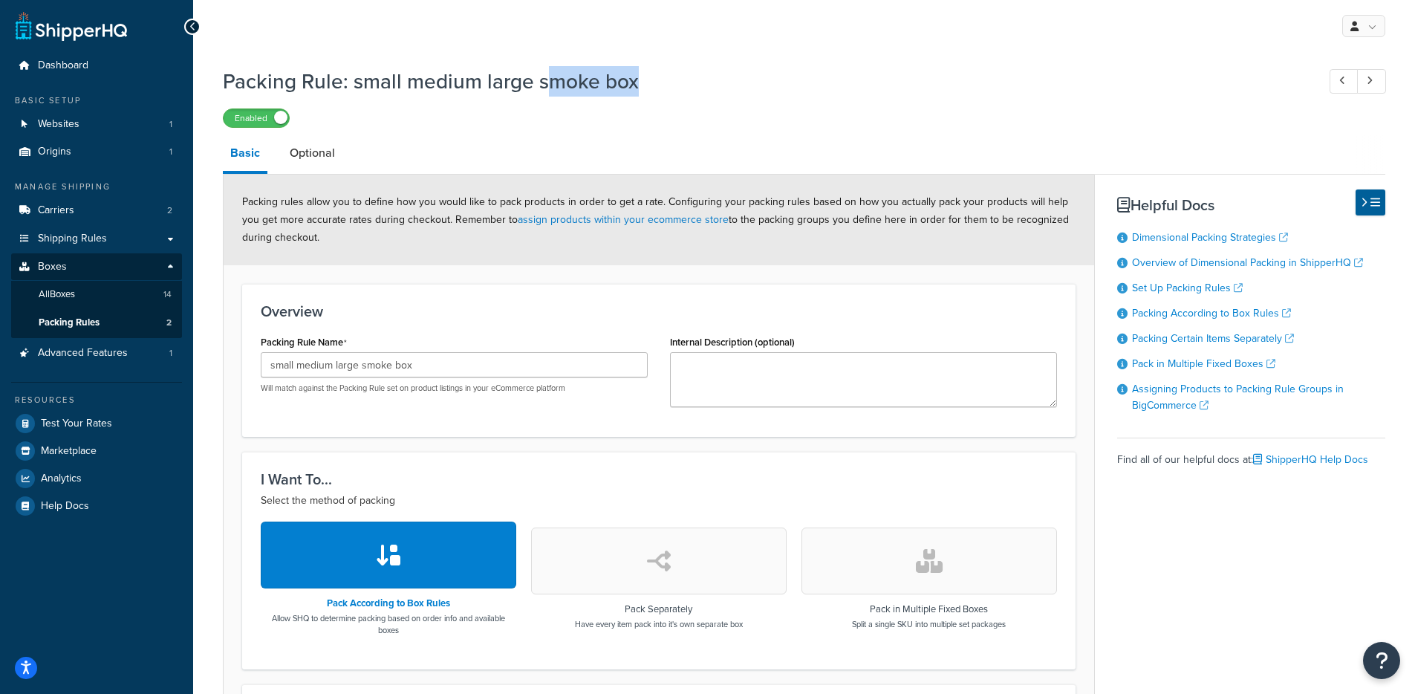
drag, startPoint x: 544, startPoint y: 86, endPoint x: 585, endPoint y: 130, distance: 60.4
click at [720, 96] on h1 "Packing Rule: small medium large smoke box" at bounding box center [762, 81] width 1079 height 29
click at [336, 156] on link "Optional" at bounding box center [312, 153] width 60 height 36
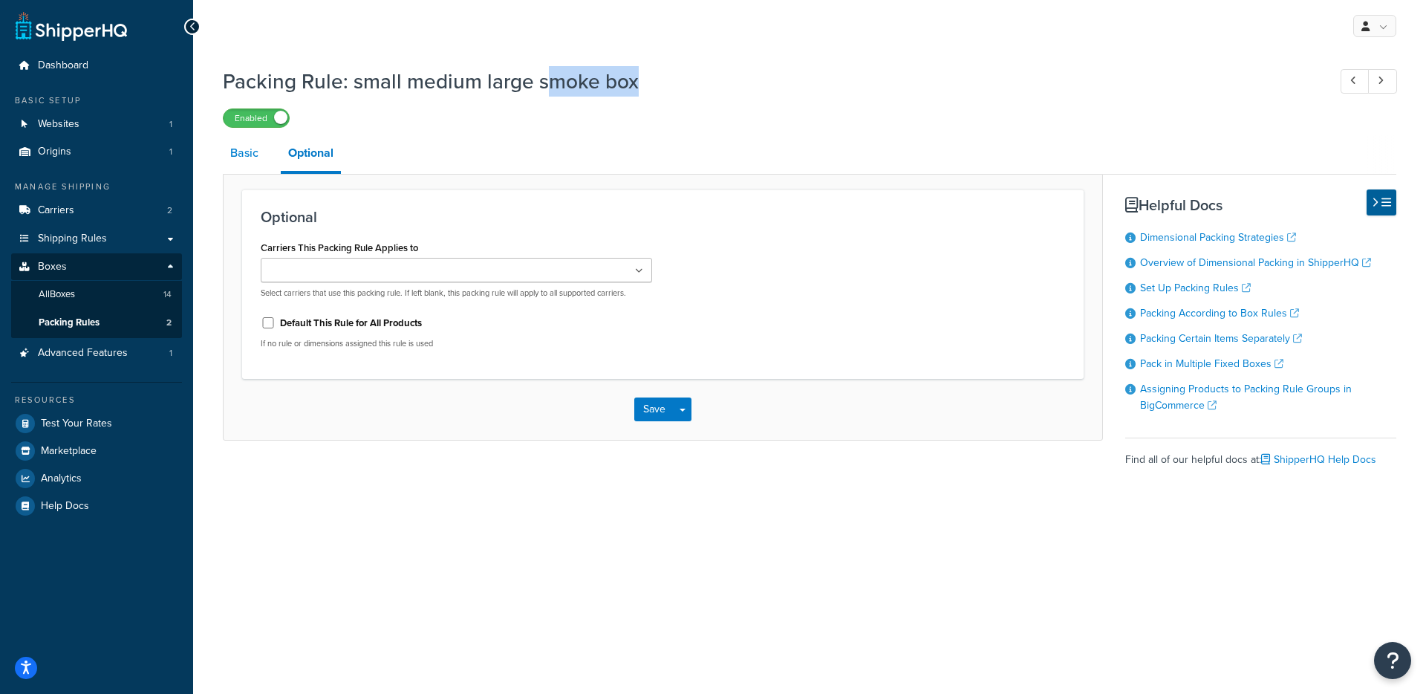
click at [237, 164] on link "Basic" at bounding box center [244, 153] width 43 height 36
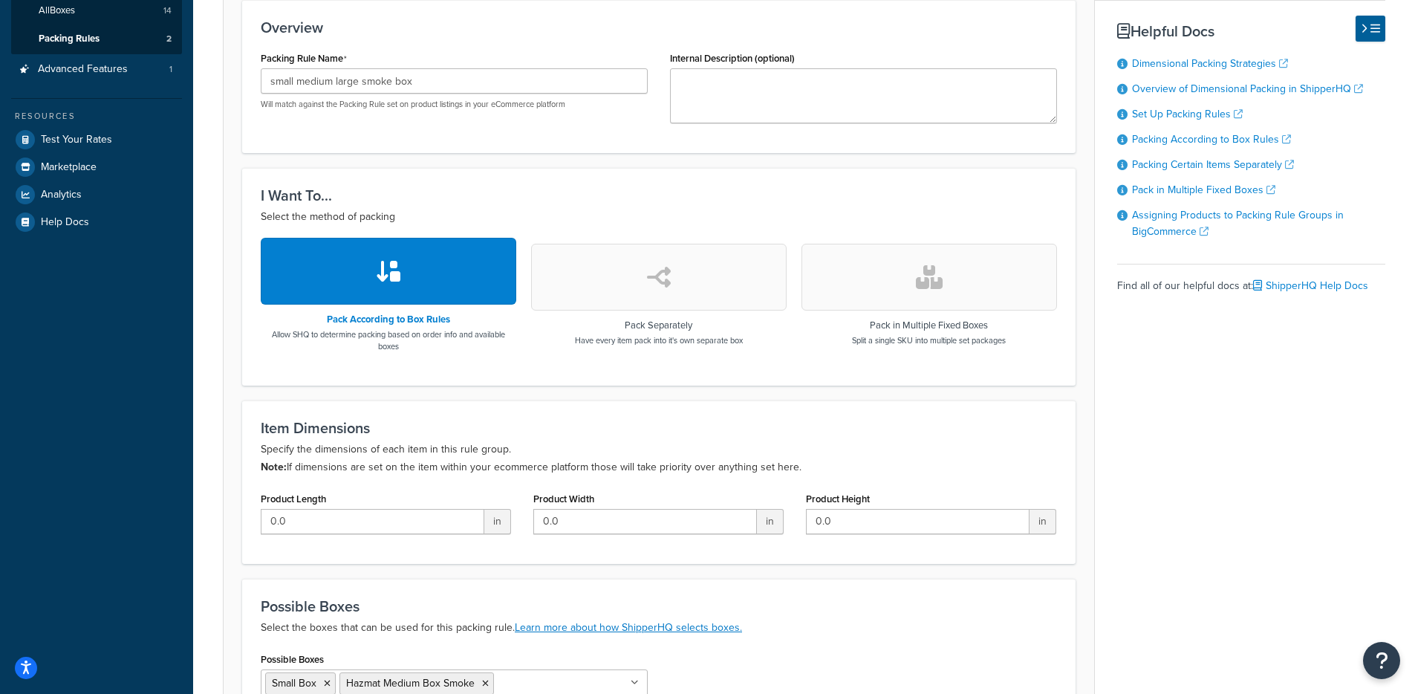
scroll to position [481, 0]
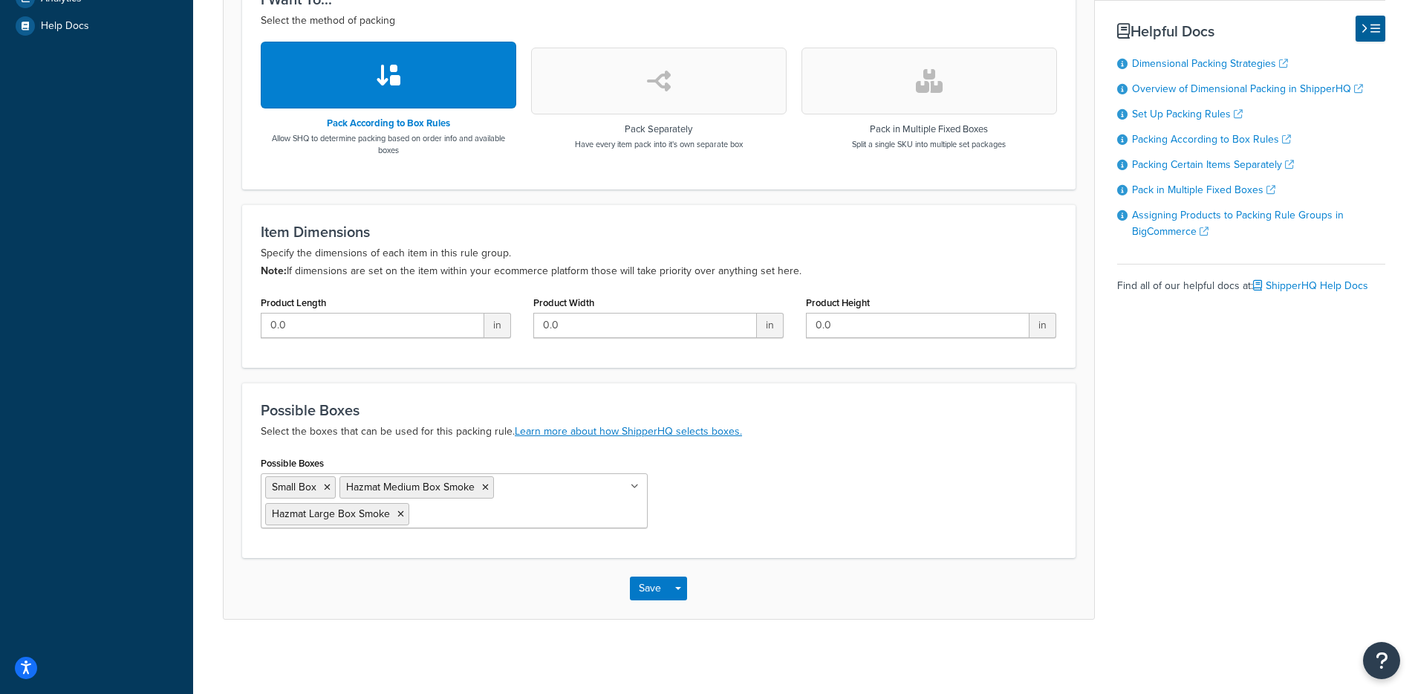
click at [834, 527] on div "Possible Boxes Small Box Hazmat Medium Box Smoke Hazmat Large Box Smoke Predato…" at bounding box center [659, 495] width 818 height 87
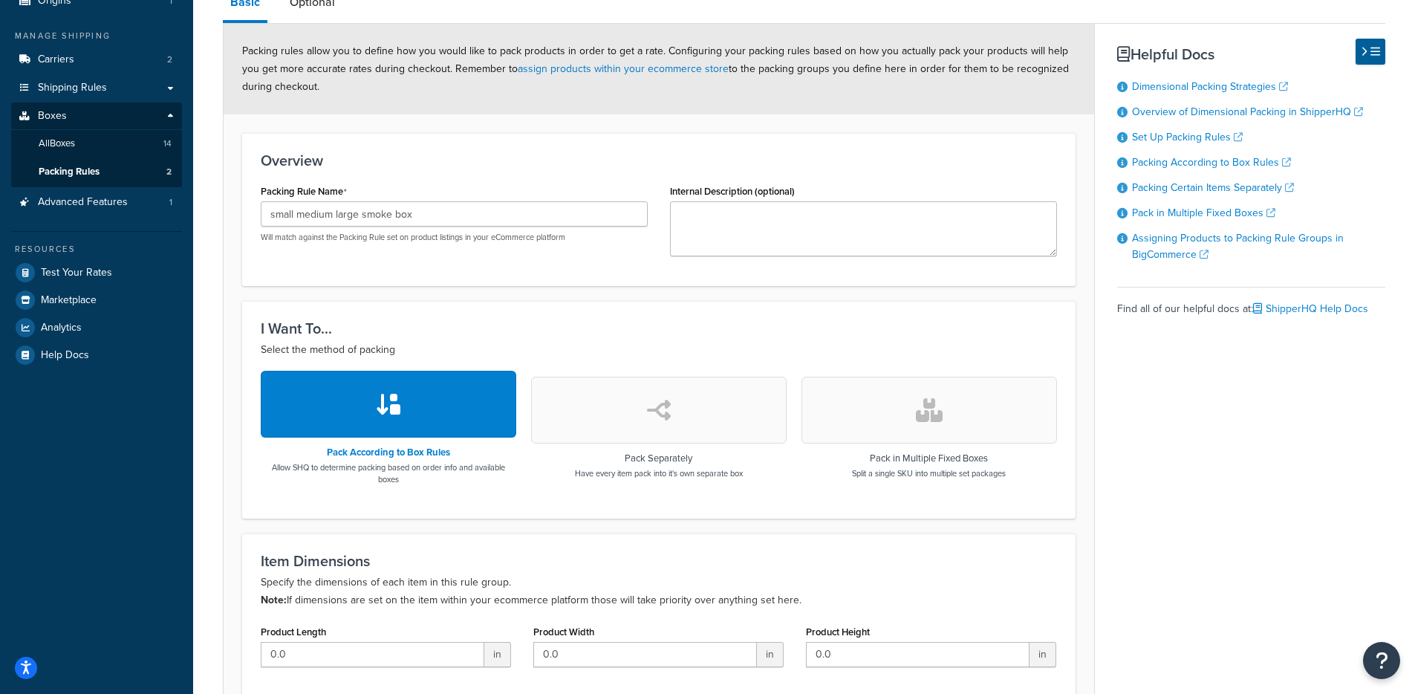
scroll to position [0, 0]
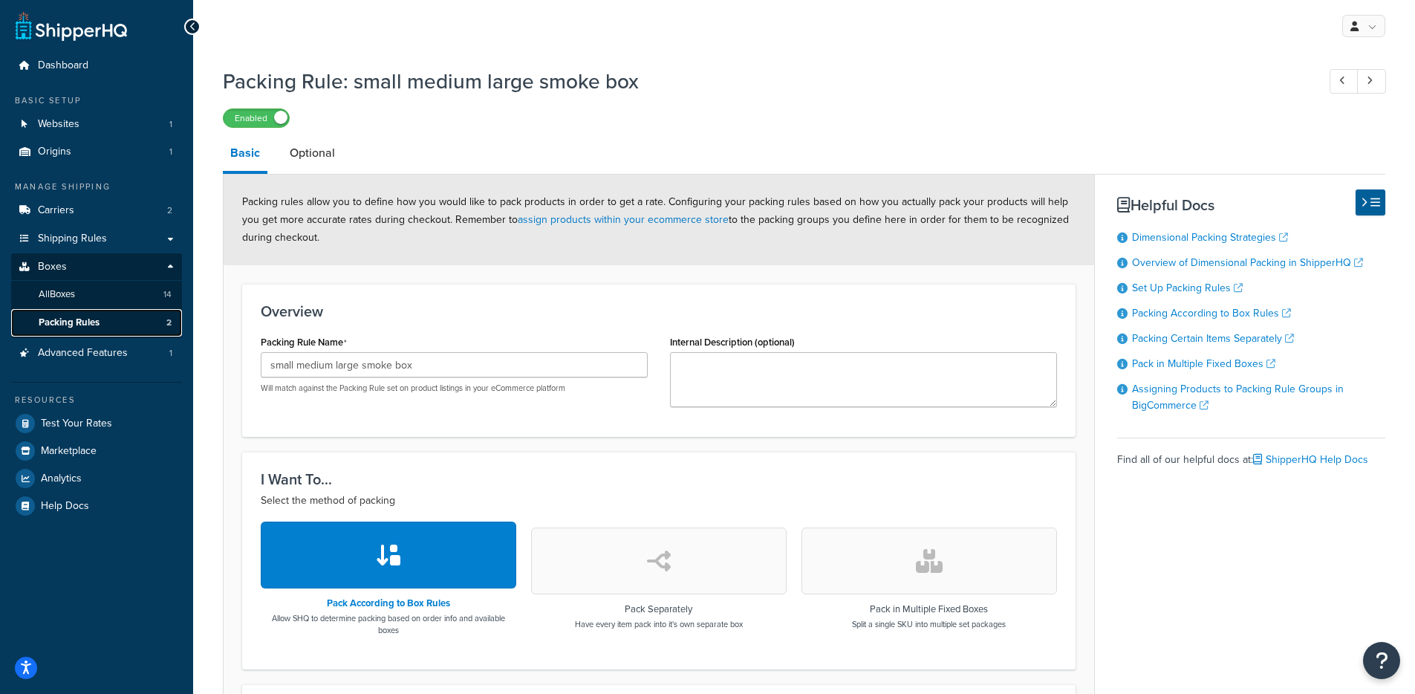
click at [134, 332] on link "Packing Rules 2" at bounding box center [96, 322] width 171 height 27
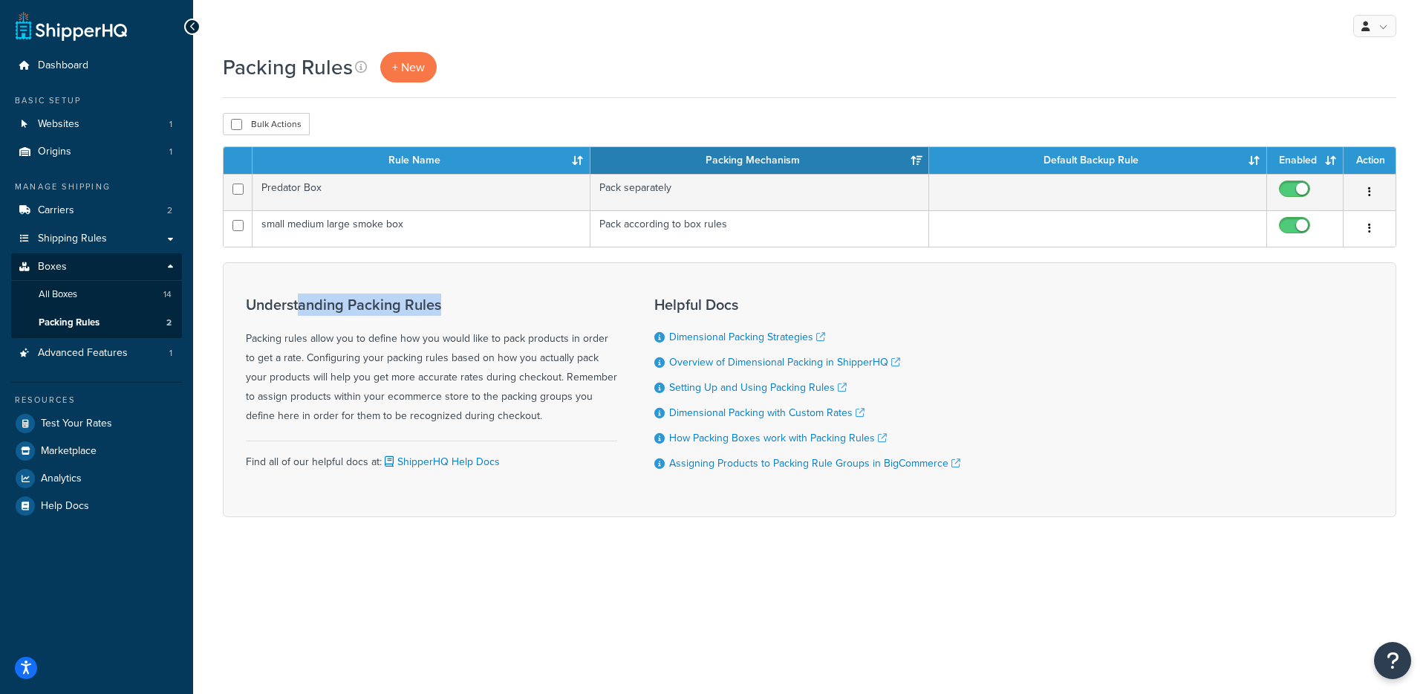
drag, startPoint x: 483, startPoint y: 303, endPoint x: 300, endPoint y: 295, distance: 182.9
click at [300, 296] on h3 "Understanding Packing Rules" at bounding box center [431, 304] width 371 height 16
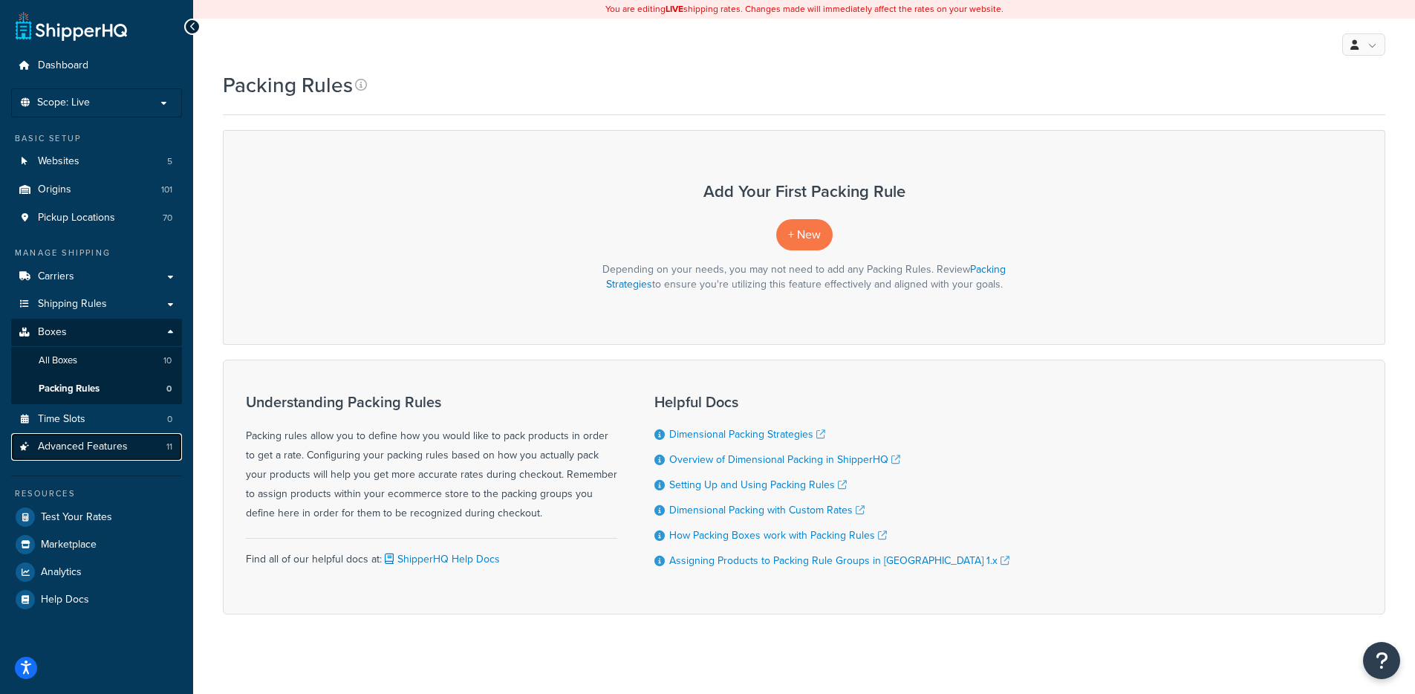
click at [96, 449] on span "Advanced Features" at bounding box center [83, 446] width 90 height 13
